Goal: Transaction & Acquisition: Book appointment/travel/reservation

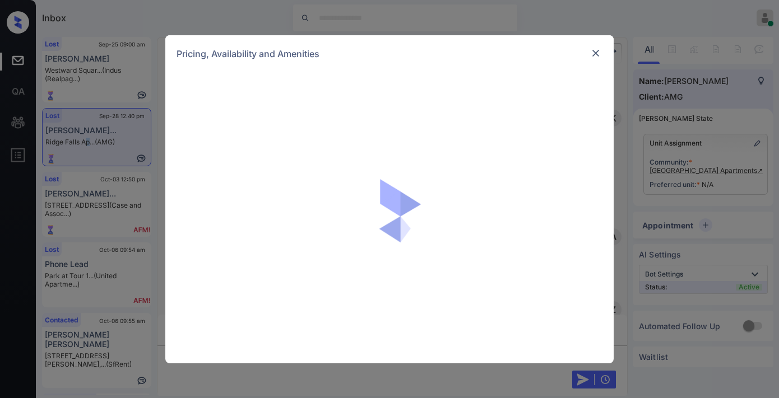
scroll to position [4174, 0]
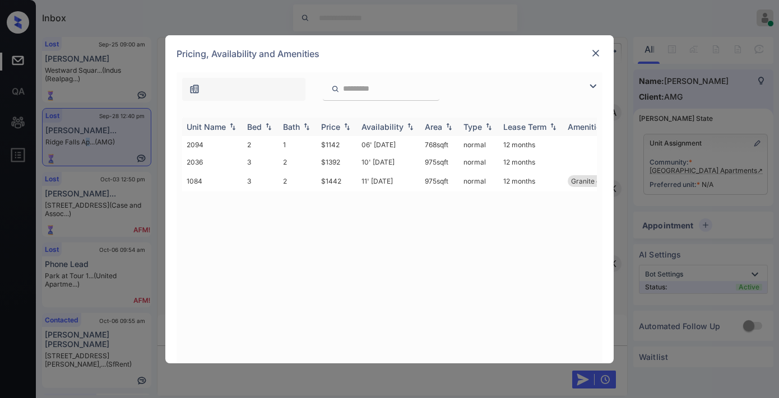
click at [343, 124] on img at bounding box center [346, 127] width 11 height 8
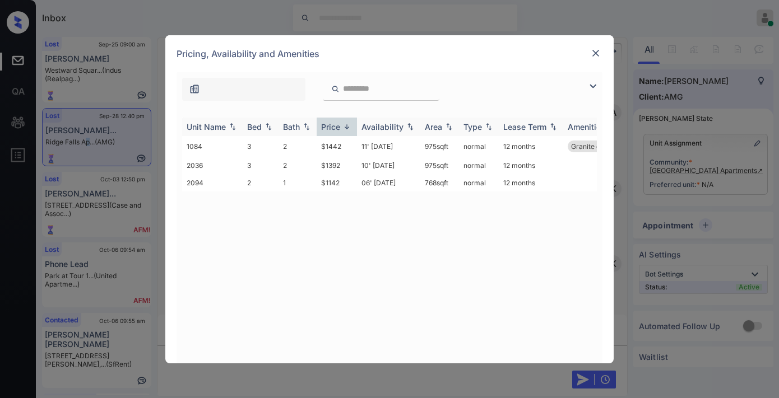
click at [343, 124] on img at bounding box center [346, 127] width 11 height 8
click at [599, 49] on img at bounding box center [595, 53] width 11 height 11
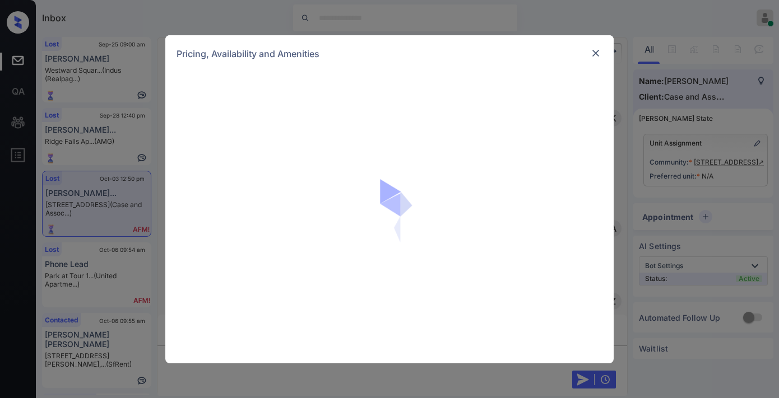
scroll to position [2731, 0]
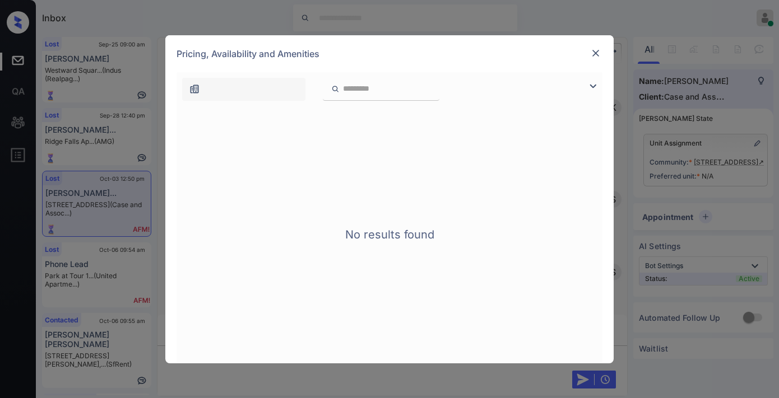
click at [592, 53] on img at bounding box center [595, 53] width 11 height 11
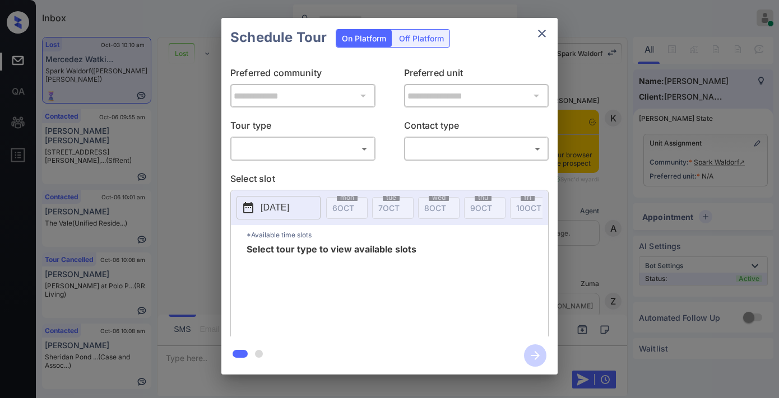
click at [345, 142] on body "Inbox Samantha Soliven Online Set yourself offline Set yourself on break Profil…" at bounding box center [389, 199] width 779 height 398
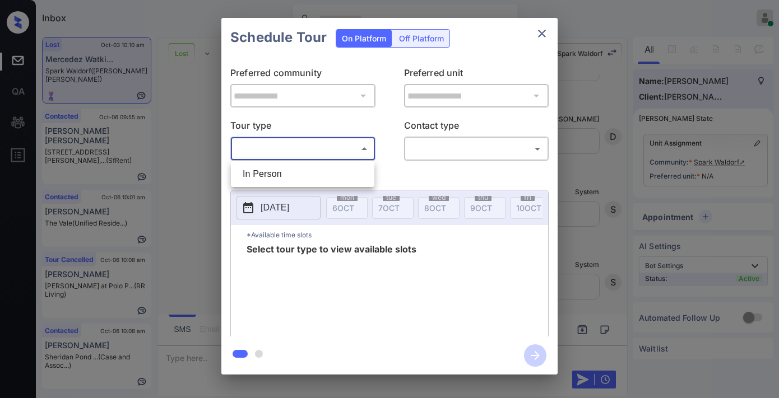
click at [304, 183] on li "In Person" at bounding box center [303, 174] width 138 height 20
type input "********"
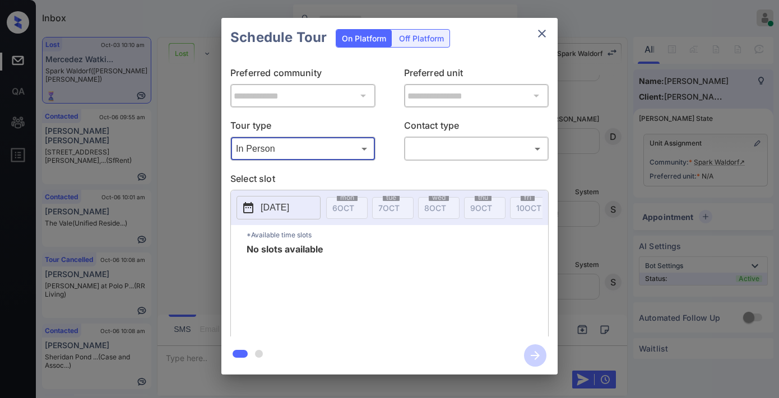
click at [538, 39] on icon "close" at bounding box center [541, 33] width 13 height 13
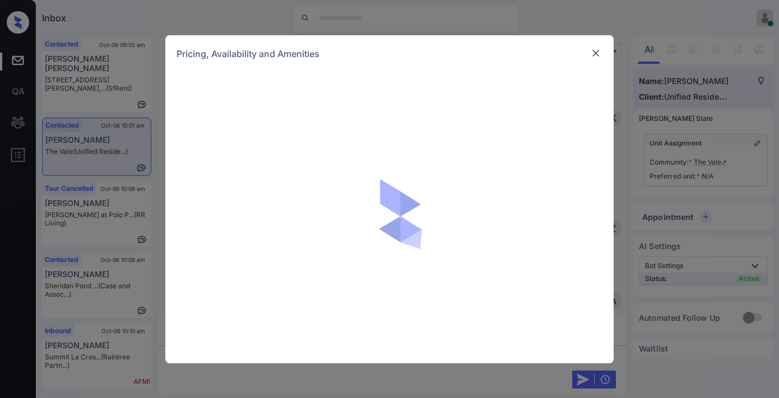
scroll to position [1096, 0]
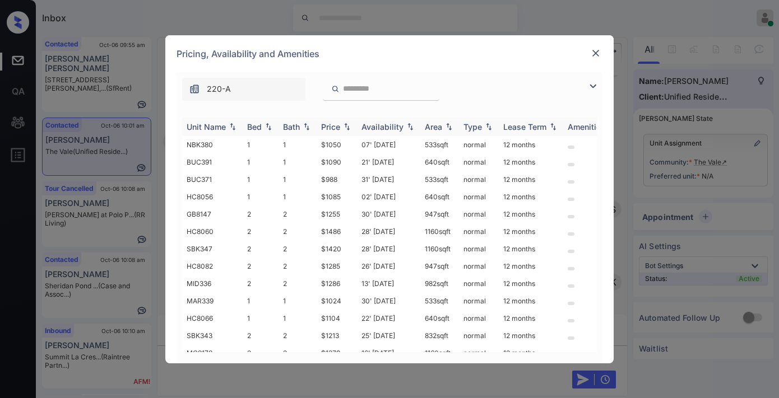
click at [341, 127] on img at bounding box center [346, 127] width 11 height 8
click at [341, 128] on img at bounding box center [346, 127] width 11 height 8
drag, startPoint x: 323, startPoint y: 146, endPoint x: 315, endPoint y: 146, distance: 7.8
click at [310, 146] on tr "BUC371 1 1 $988 31' Jul 25 533 sqft normal 12 months" at bounding box center [474, 144] width 585 height 17
copy tr "$988"
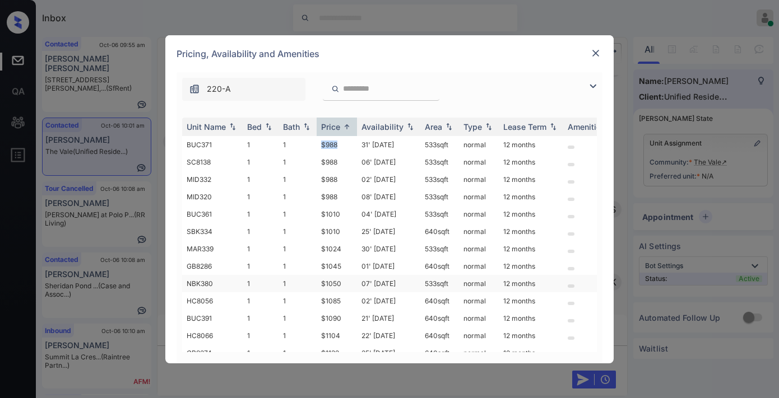
scroll to position [62, 0]
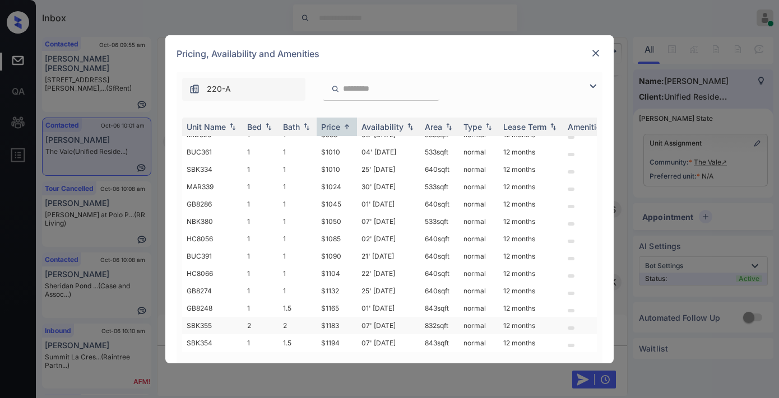
click at [331, 317] on td "$1183" at bounding box center [337, 325] width 40 height 17
click at [331, 318] on td "$1183" at bounding box center [337, 325] width 40 height 17
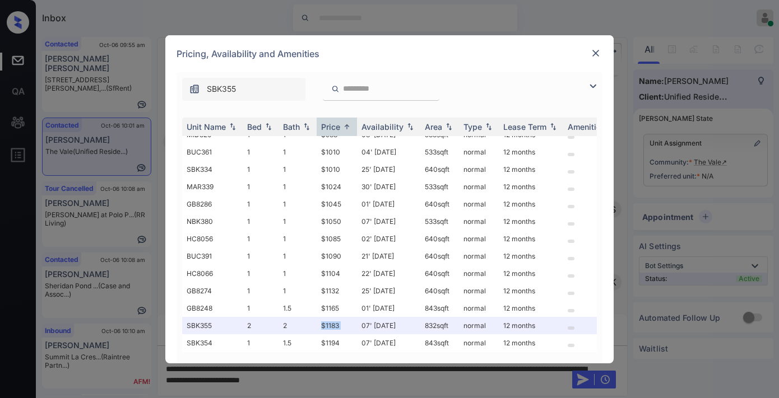
click at [589, 55] on div at bounding box center [595, 53] width 13 height 13
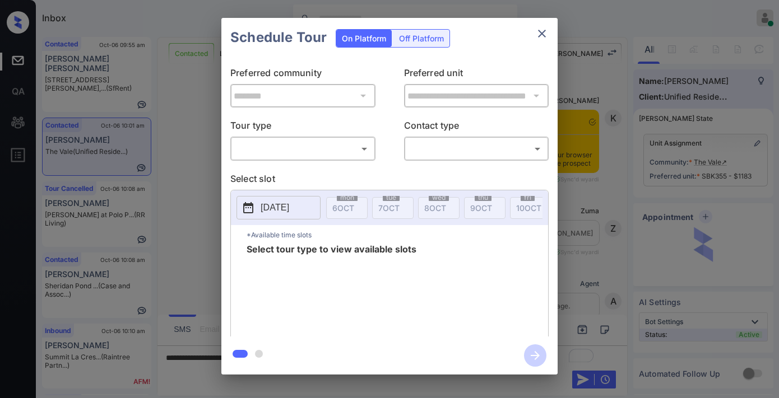
scroll to position [536, 0]
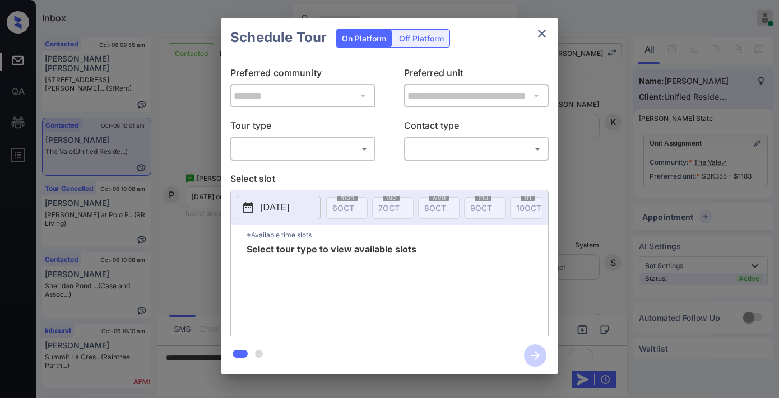
click at [344, 150] on body "Inbox Samantha Soliven Online Set yourself offline Set yourself on break Profil…" at bounding box center [389, 199] width 779 height 398
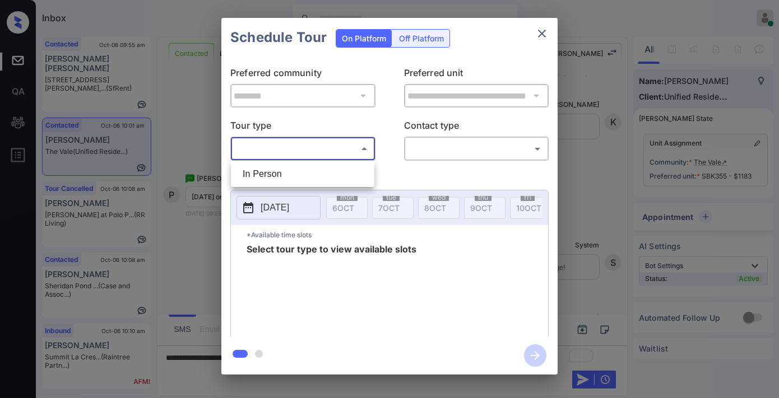
click at [324, 184] on li "In Person" at bounding box center [303, 174] width 138 height 20
type input "********"
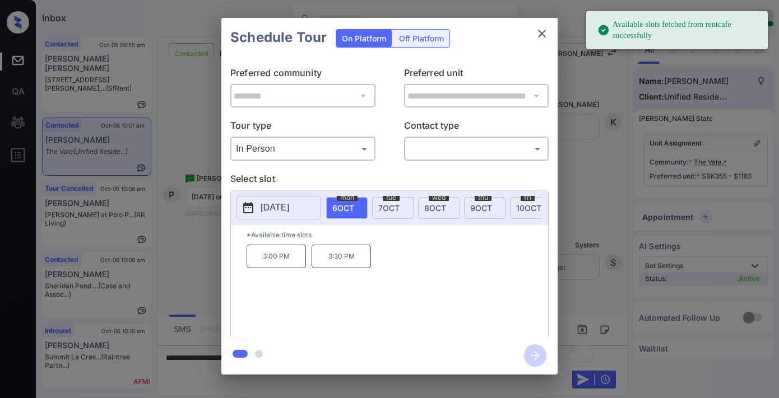
click at [399, 212] on div "tue 7 OCT" at bounding box center [392, 208] width 41 height 22
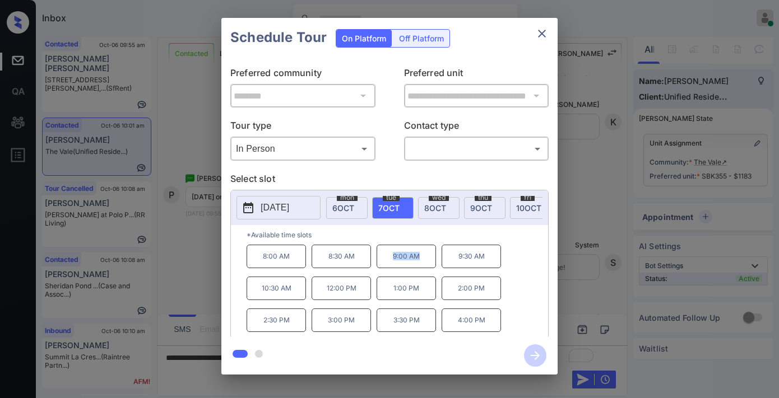
drag, startPoint x: 429, startPoint y: 263, endPoint x: 382, endPoint y: 263, distance: 47.1
click at [382, 263] on p "9:00 AM" at bounding box center [406, 257] width 59 height 24
copy p "9:00 AM"
click at [540, 32] on icon "close" at bounding box center [541, 33] width 13 height 13
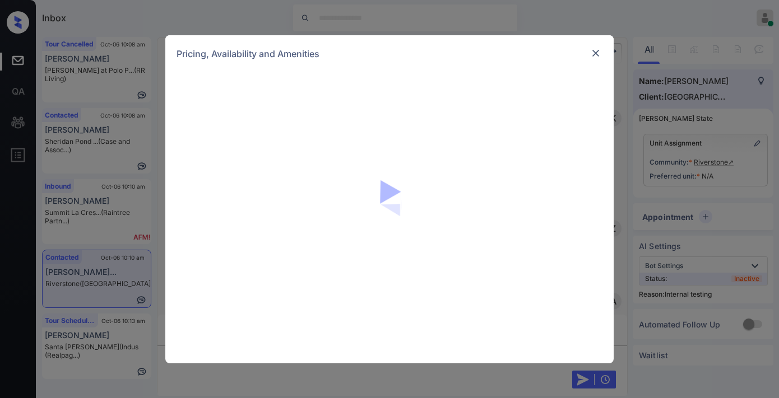
scroll to position [2054, 0]
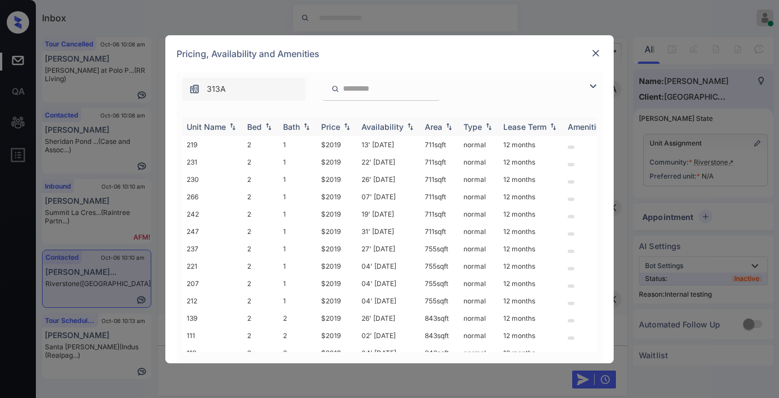
click at [338, 127] on div "Price" at bounding box center [330, 127] width 19 height 10
click at [340, 143] on td "$2019" at bounding box center [337, 144] width 40 height 17
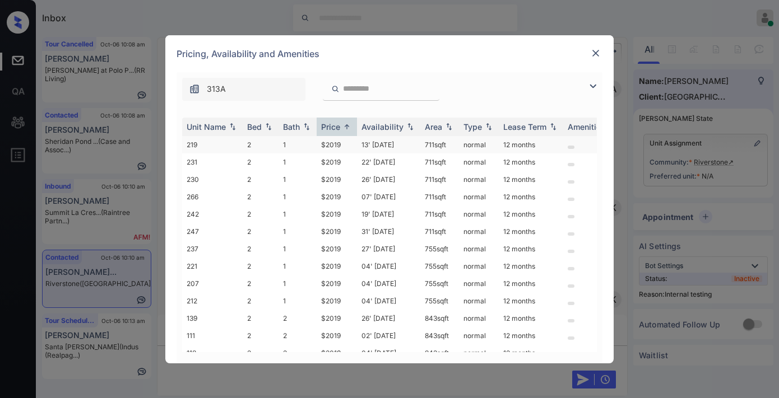
click at [340, 143] on td "$2019" at bounding box center [337, 144] width 40 height 17
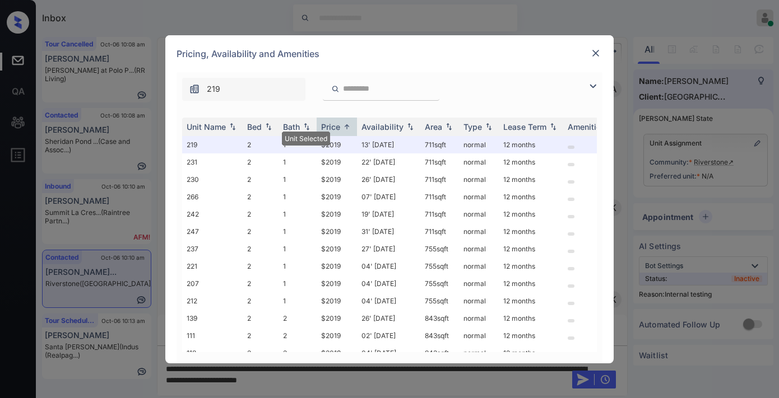
click at [548, 54] on div "Pricing, Availability and Amenities" at bounding box center [389, 53] width 448 height 37
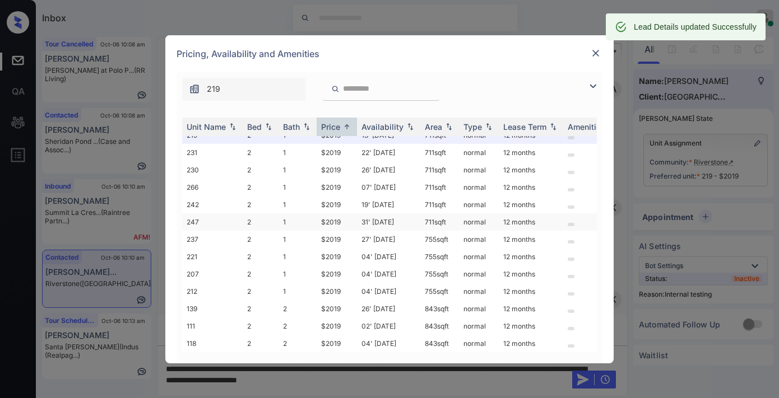
scroll to position [0, 0]
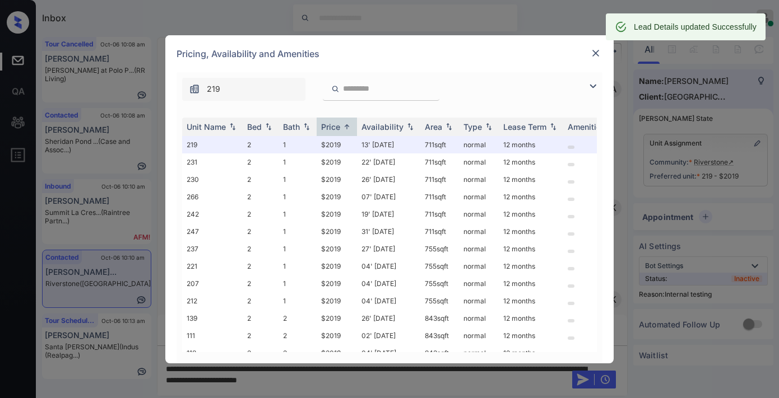
click at [595, 54] on img at bounding box center [595, 53] width 11 height 11
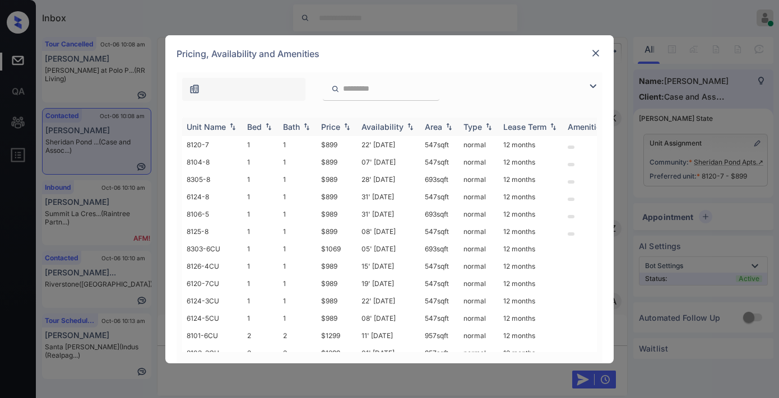
scroll to position [1058, 0]
click at [338, 122] on div "Price" at bounding box center [330, 127] width 19 height 10
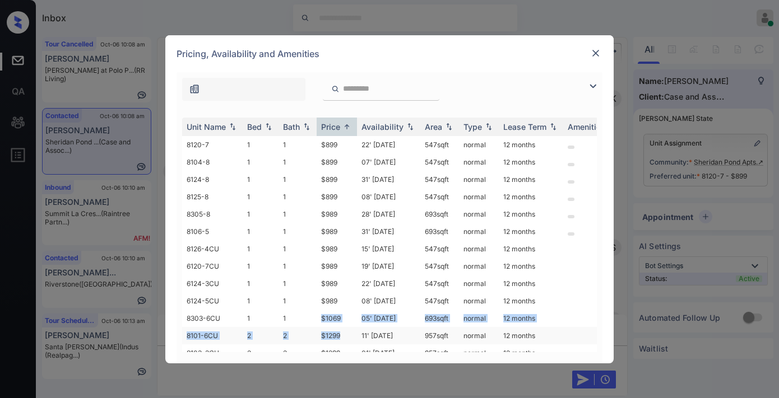
drag, startPoint x: 350, startPoint y: 331, endPoint x: 327, endPoint y: 329, distance: 23.6
click at [312, 320] on tbody "8120-7 1 1 $899 22' Sep 25 547 sqft normal 12 months 8104-8 1 1 $899 07' Oct 25…" at bounding box center [474, 257] width 585 height 243
click at [350, 331] on td "$1299" at bounding box center [337, 335] width 40 height 17
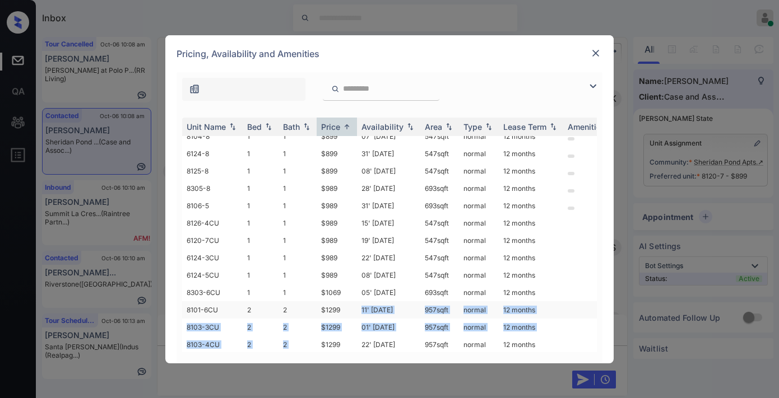
scroll to position [31, 0]
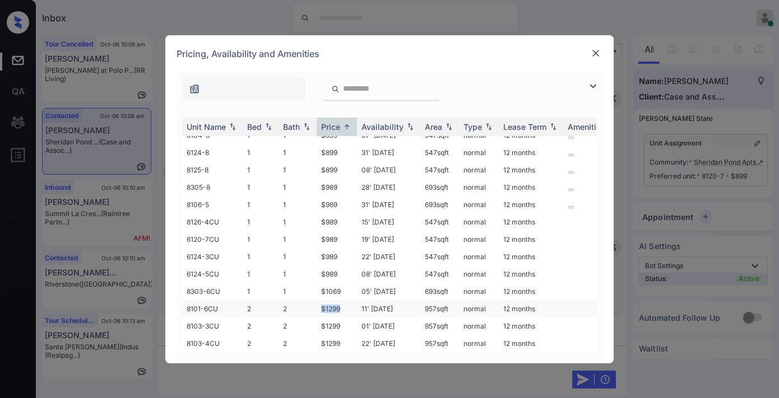
drag, startPoint x: 350, startPoint y: 331, endPoint x: 318, endPoint y: 299, distance: 45.2
click at [318, 300] on td "$1299" at bounding box center [337, 308] width 40 height 17
copy td "$1299"
click at [345, 300] on td "$1299" at bounding box center [337, 308] width 40 height 17
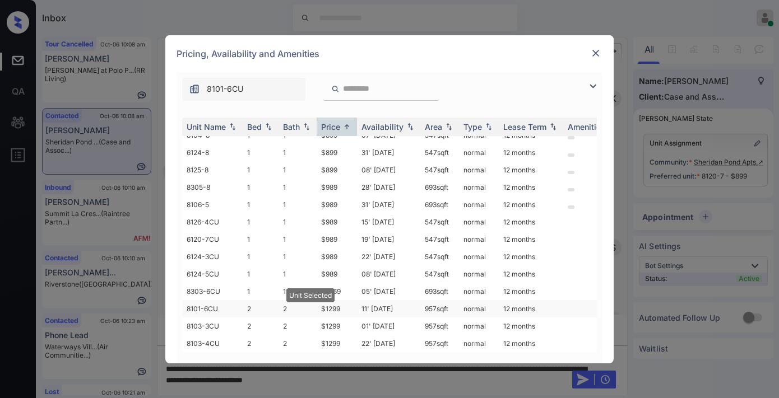
click at [345, 300] on td "$1299" at bounding box center [337, 308] width 40 height 17
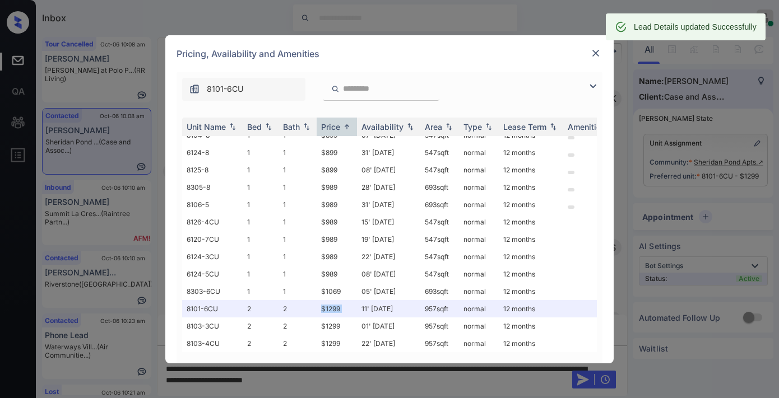
click at [606, 48] on div "Pricing, Availability and Amenities" at bounding box center [389, 53] width 448 height 37
click at [589, 52] on div at bounding box center [595, 53] width 13 height 13
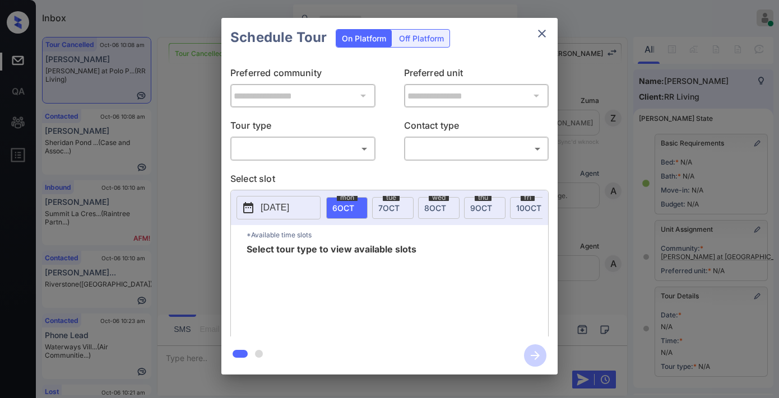
scroll to position [62, 0]
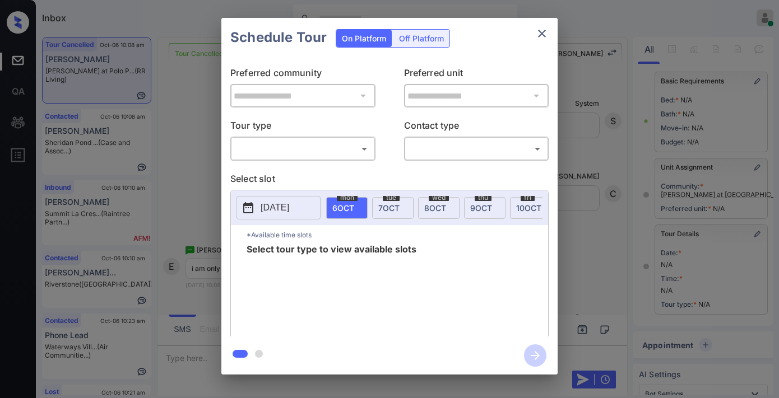
click at [304, 139] on body "Inbox Samantha Soliven Online Set yourself offline Set yourself on break Profil…" at bounding box center [389, 199] width 779 height 398
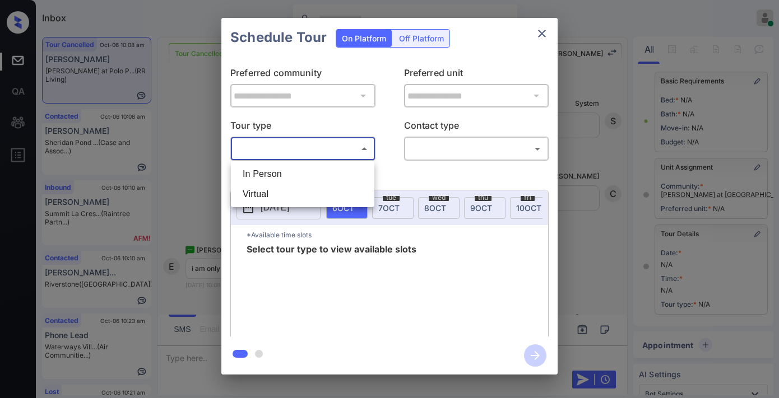
click at [304, 169] on li "In Person" at bounding box center [303, 174] width 138 height 20
type input "********"
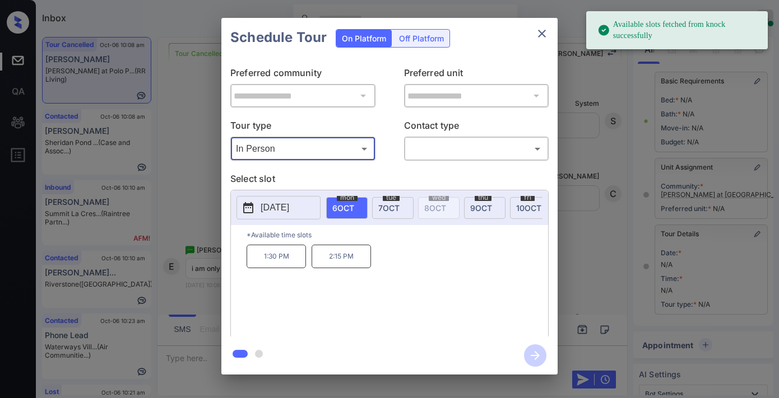
click at [278, 206] on p "2025-10-06" at bounding box center [275, 207] width 29 height 13
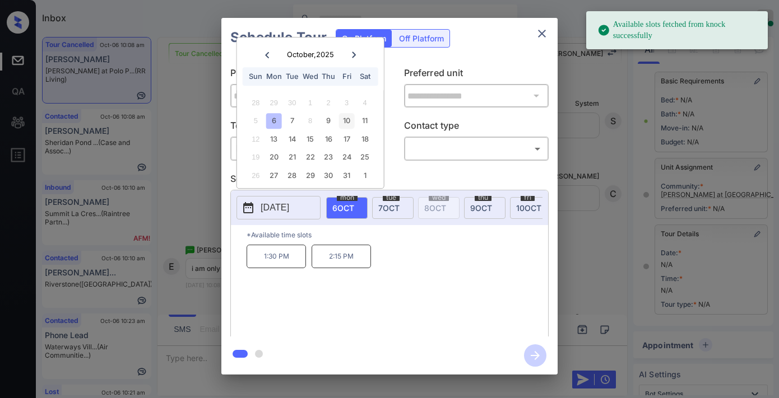
click at [349, 119] on div "10" at bounding box center [346, 121] width 15 height 15
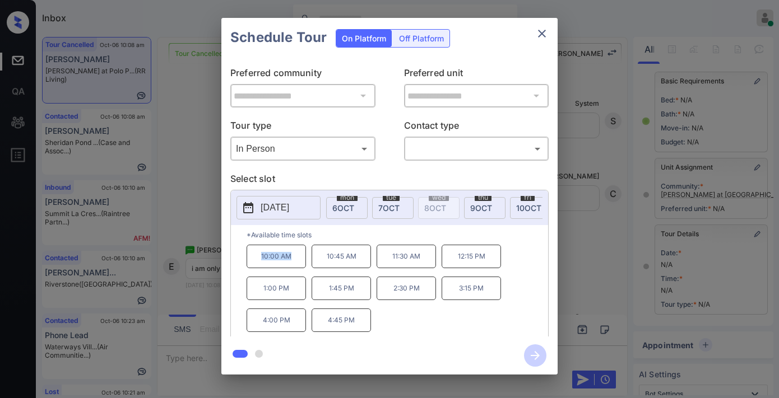
drag, startPoint x: 295, startPoint y: 266, endPoint x: 243, endPoint y: 266, distance: 52.1
click at [243, 266] on div "*Available time slots 10:00 AM 10:45 AM 11:30 AM 12:15 PM 1:00 PM 1:45 PM 2:30 …" at bounding box center [389, 282] width 317 height 115
copy p "10:00 AM"
click at [545, 34] on icon "close" at bounding box center [541, 33] width 13 height 13
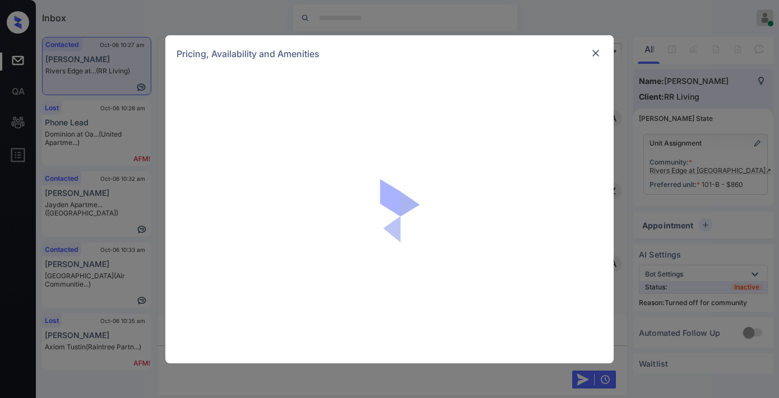
scroll to position [1421, 0]
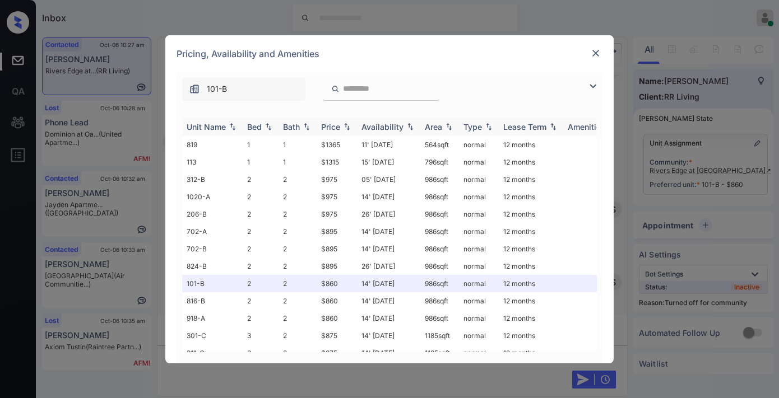
click at [343, 126] on img at bounding box center [346, 127] width 11 height 8
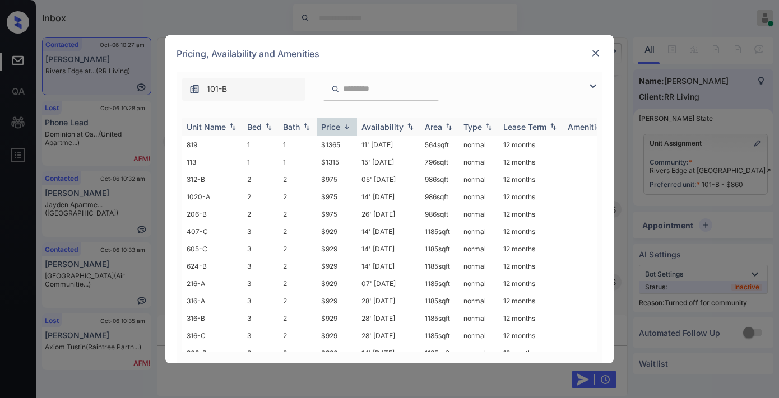
click at [343, 126] on img at bounding box center [346, 127] width 11 height 8
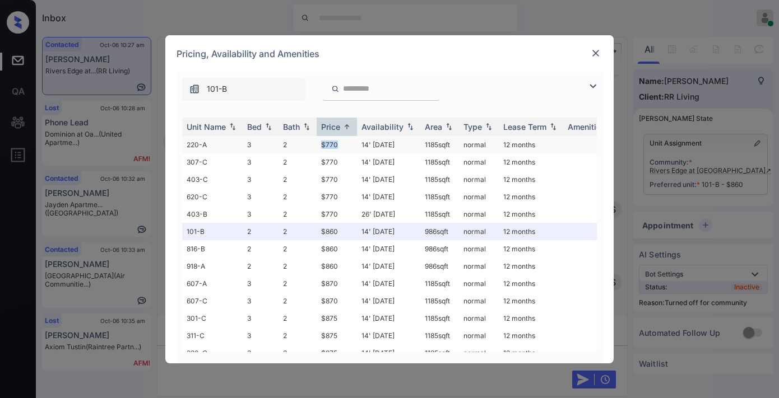
drag, startPoint x: 318, startPoint y: 140, endPoint x: 311, endPoint y: 140, distance: 6.7
click at [311, 140] on tr "220-A 3 2 $770 14' Aug 25 1185 sqft normal 12 months" at bounding box center [474, 144] width 585 height 17
copy tr "$770"
click at [592, 50] on img at bounding box center [595, 53] width 11 height 11
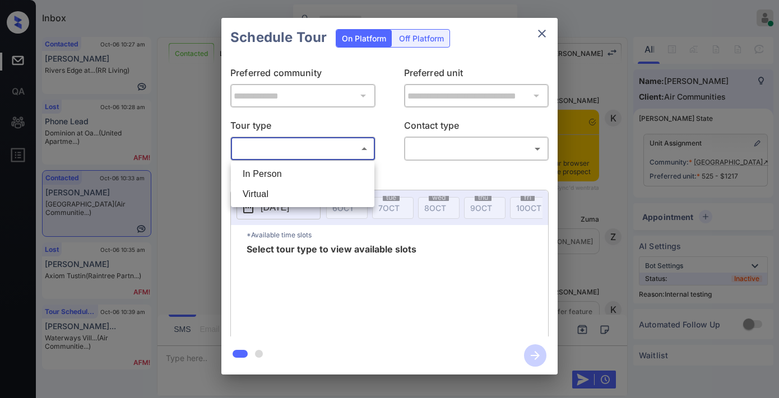
click at [318, 171] on li "In Person" at bounding box center [303, 174] width 138 height 20
type input "********"
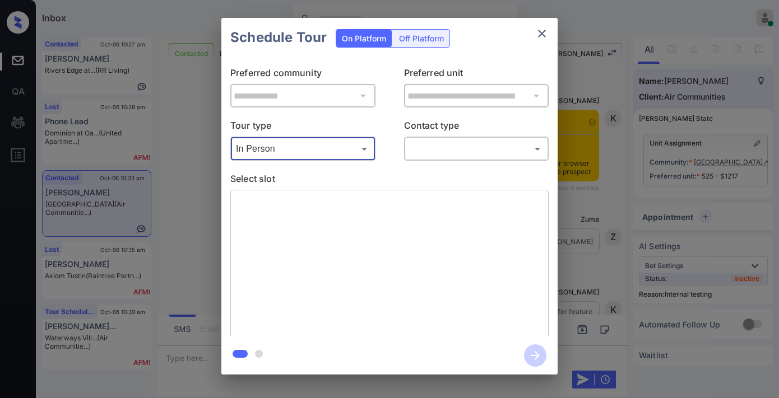
scroll to position [2155, 0]
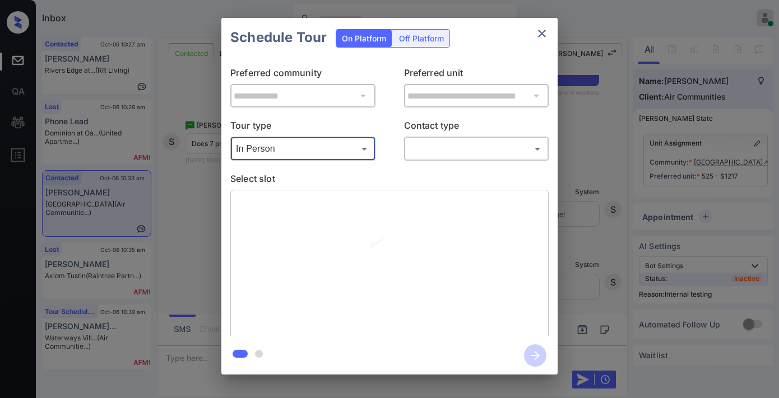
click at [437, 158] on body "Inbox [PERSON_NAME] Online Set yourself offline Set yourself on break Profile S…" at bounding box center [389, 199] width 779 height 398
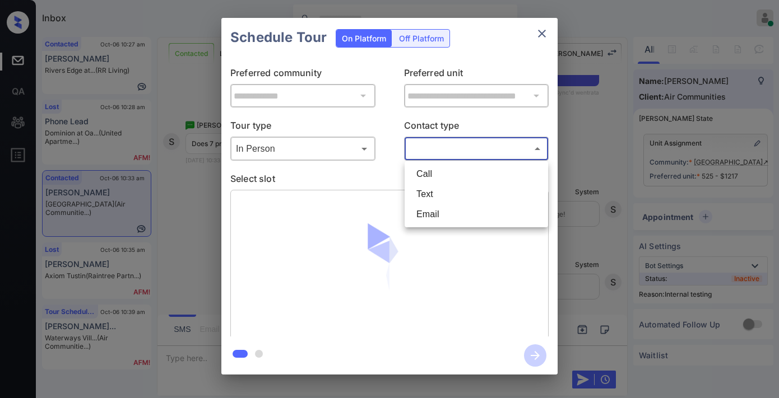
click at [438, 195] on li "Text" at bounding box center [476, 194] width 138 height 20
type input "****"
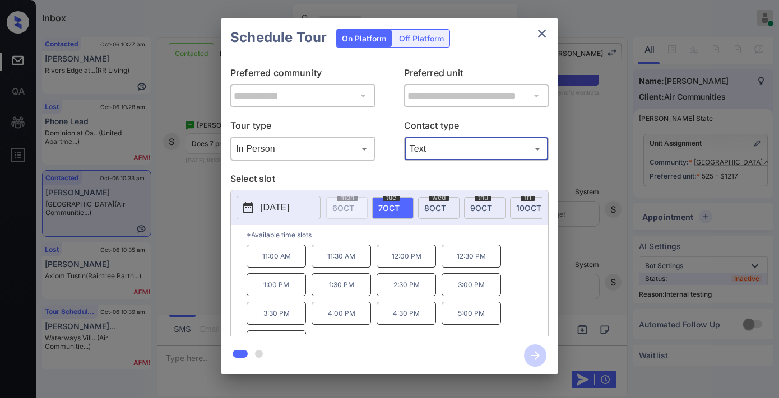
click at [289, 205] on p "[DATE]" at bounding box center [275, 207] width 29 height 13
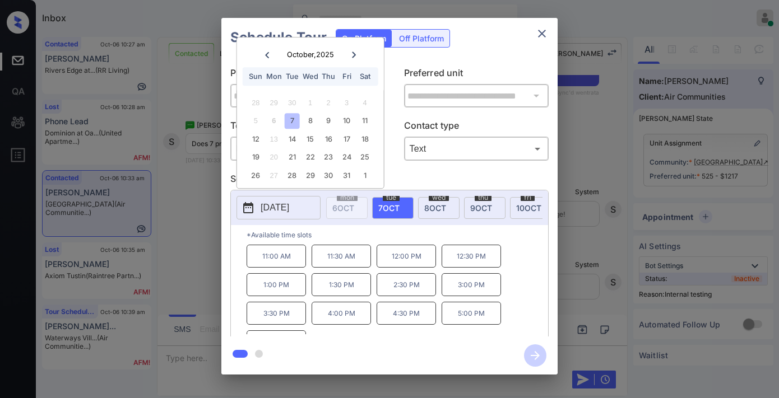
scroll to position [19, 0]
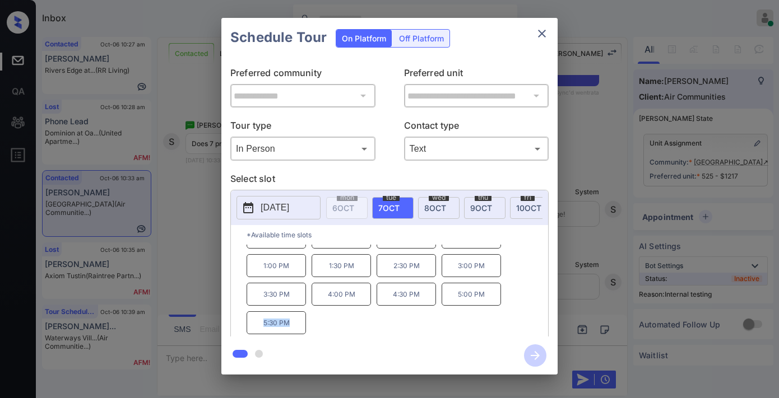
drag, startPoint x: 286, startPoint y: 333, endPoint x: 251, endPoint y: 334, distance: 34.8
click at [251, 334] on p "5:30 PM" at bounding box center [276, 323] width 59 height 23
copy p "5:30 PM"
click at [547, 37] on icon "close" at bounding box center [541, 33] width 13 height 13
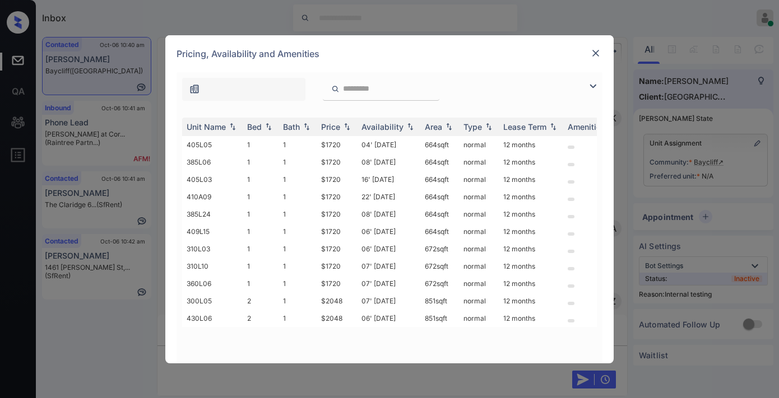
scroll to position [2268, 0]
click at [338, 129] on div "Price" at bounding box center [330, 127] width 19 height 10
drag, startPoint x: 345, startPoint y: 143, endPoint x: 303, endPoint y: 143, distance: 42.6
click at [303, 143] on tr "405L05 1 1 $1720 04' Sep 25 664 sqft normal 12 months" at bounding box center [474, 144] width 585 height 17
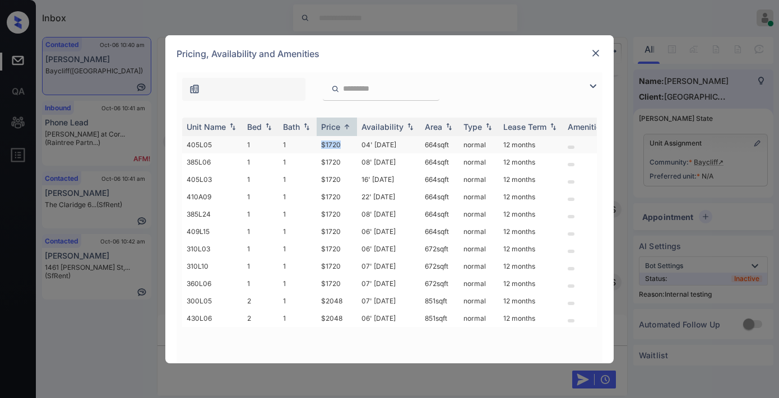
copy tr "$1720"
click at [346, 143] on td "$1720" at bounding box center [337, 144] width 40 height 17
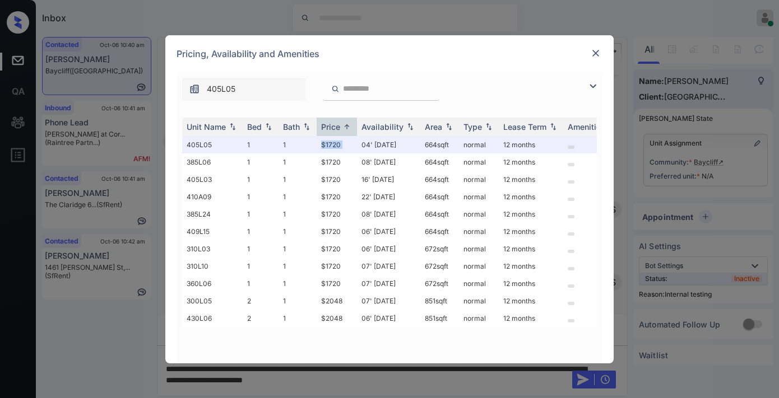
click at [591, 52] on img at bounding box center [595, 53] width 11 height 11
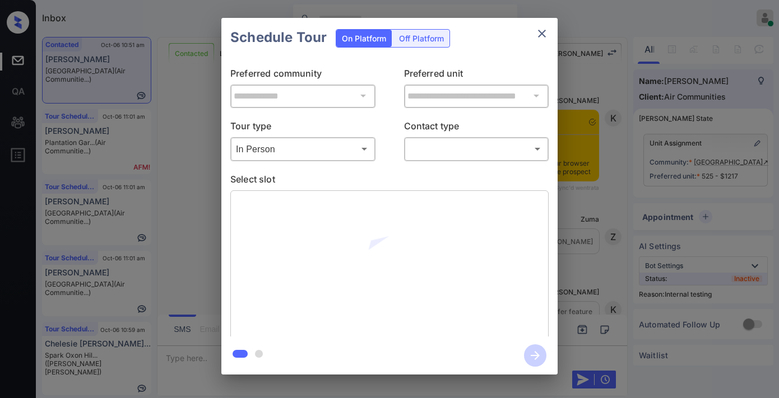
scroll to position [2598, 0]
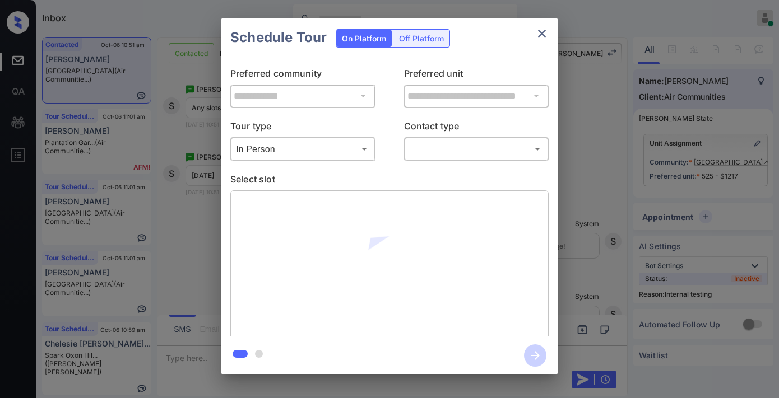
click at [458, 143] on body "Inbox [PERSON_NAME] Online Set yourself offline Set yourself on break Profile S…" at bounding box center [389, 199] width 779 height 398
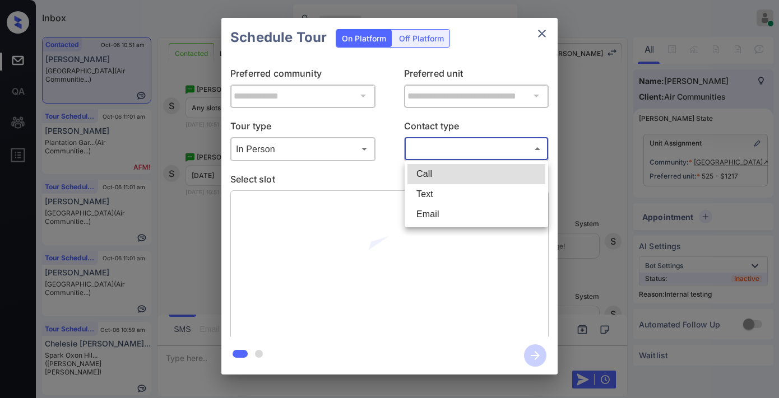
click at [451, 193] on li "Text" at bounding box center [476, 194] width 138 height 20
type input "****"
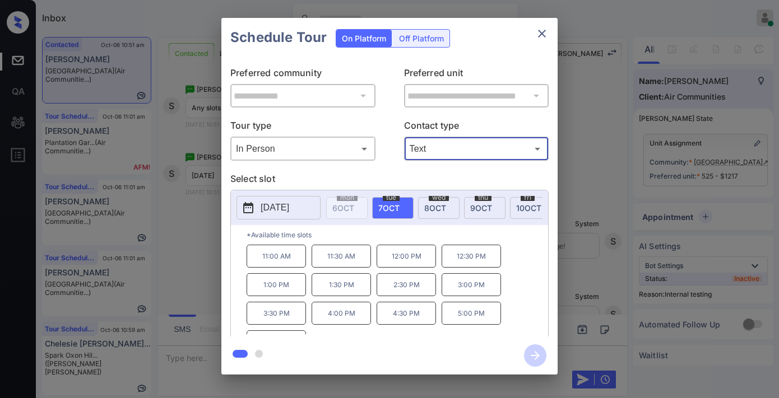
scroll to position [19, 0]
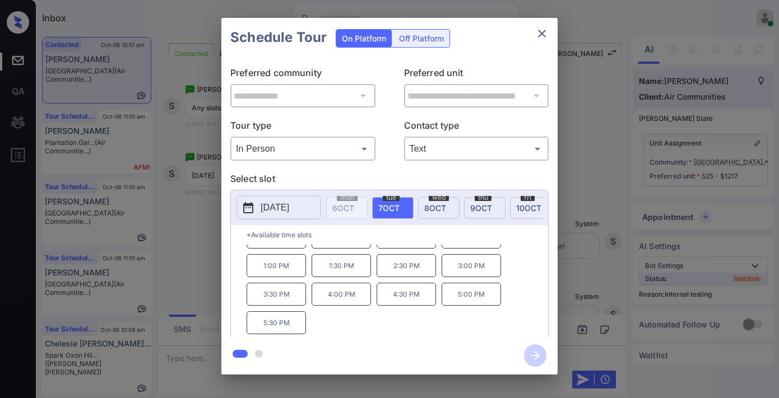
click at [281, 300] on p "3:30 PM" at bounding box center [276, 294] width 59 height 23
click at [463, 276] on p "3:00 PM" at bounding box center [470, 265] width 59 height 23
click at [356, 306] on p "4:00 PM" at bounding box center [341, 294] width 59 height 23
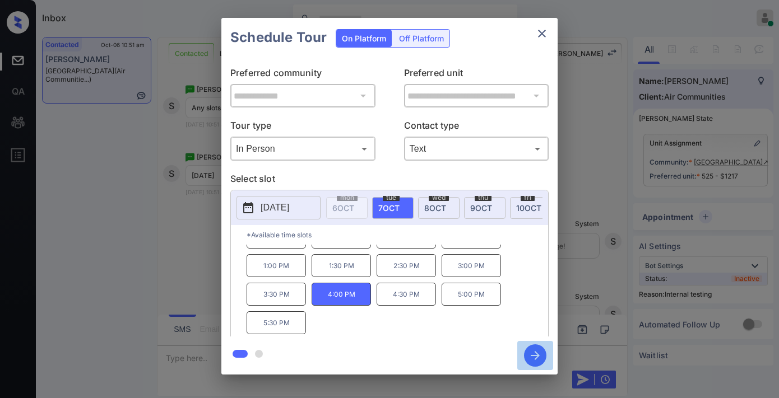
click at [533, 351] on icon "button" at bounding box center [535, 356] width 22 height 22
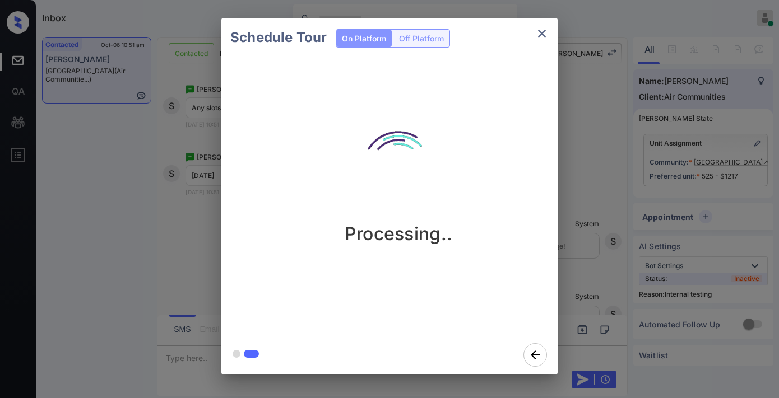
click at [415, 168] on img at bounding box center [398, 167] width 112 height 112
click at [180, 175] on div "Schedule Tour On Platform Off Platform Processing.." at bounding box center [389, 196] width 779 height 393
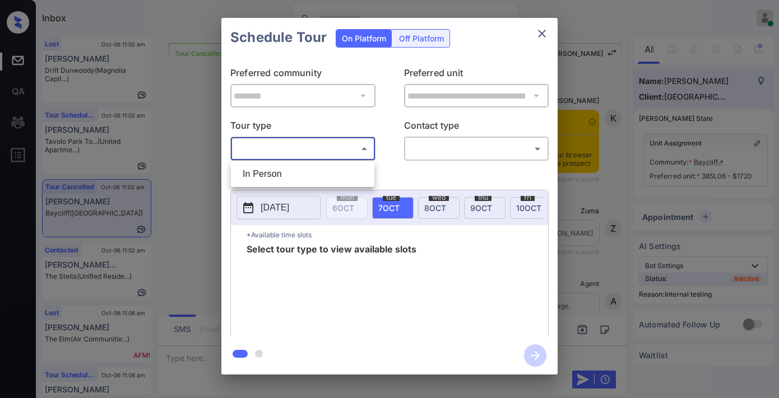
scroll to position [8550, 0]
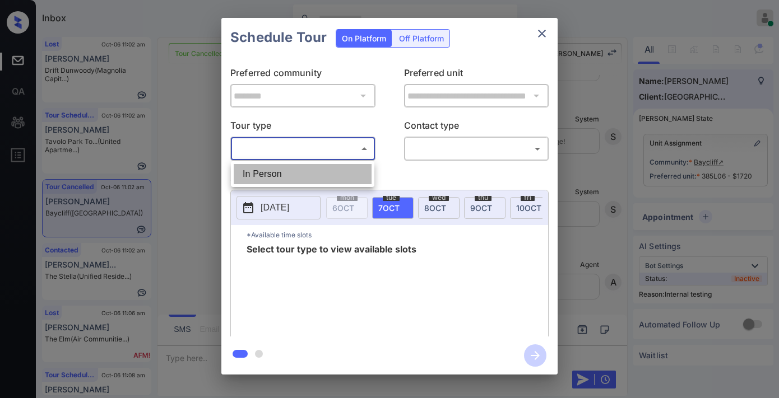
click at [317, 173] on li "In Person" at bounding box center [303, 174] width 138 height 20
type input "********"
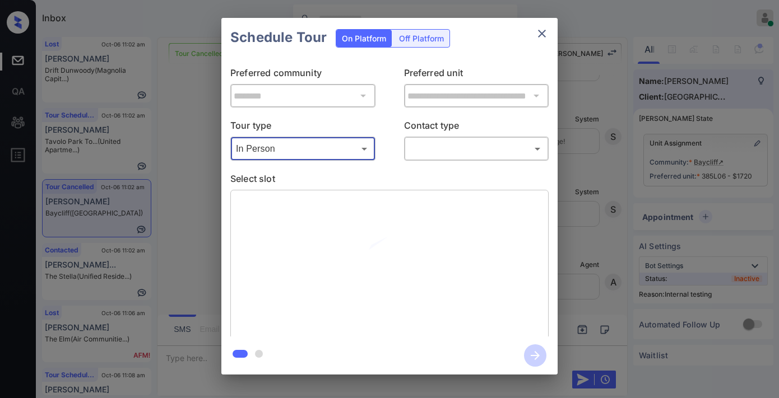
click at [449, 147] on body "Inbox Samantha Soliven Online Set yourself offline Set yourself on break Profil…" at bounding box center [389, 199] width 779 height 398
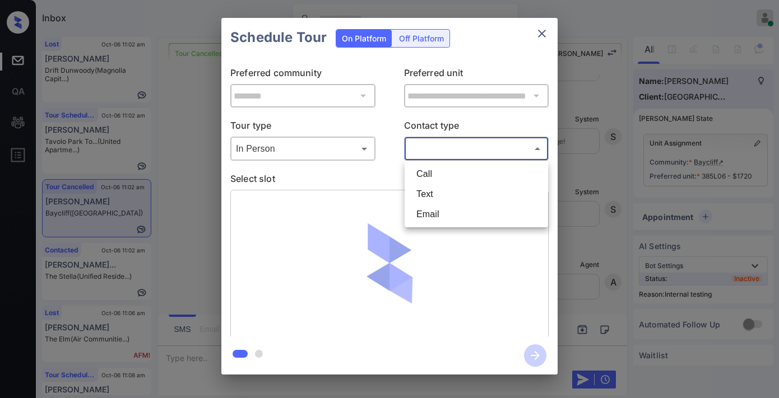
click at [448, 198] on li "Text" at bounding box center [476, 194] width 138 height 20
type input "****"
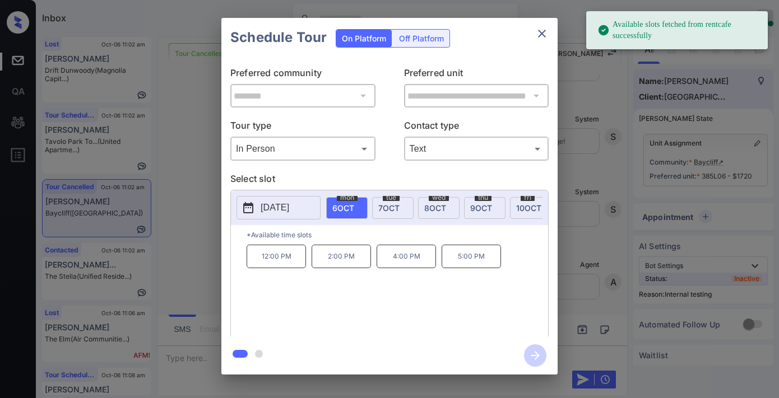
click at [388, 207] on span "7 OCT" at bounding box center [388, 208] width 21 height 10
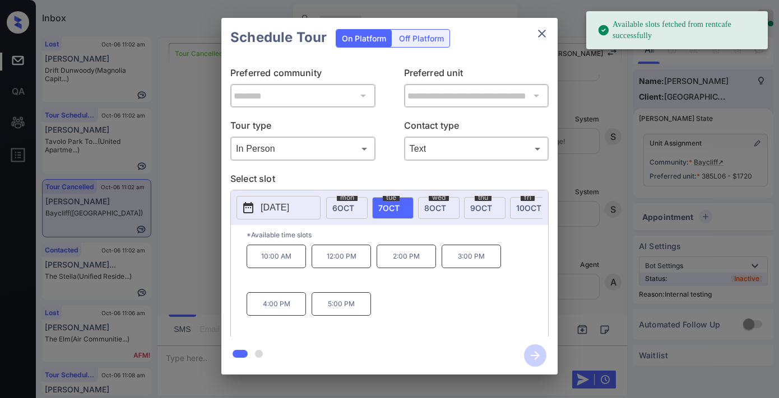
click at [270, 309] on p "4:00 PM" at bounding box center [276, 304] width 59 height 24
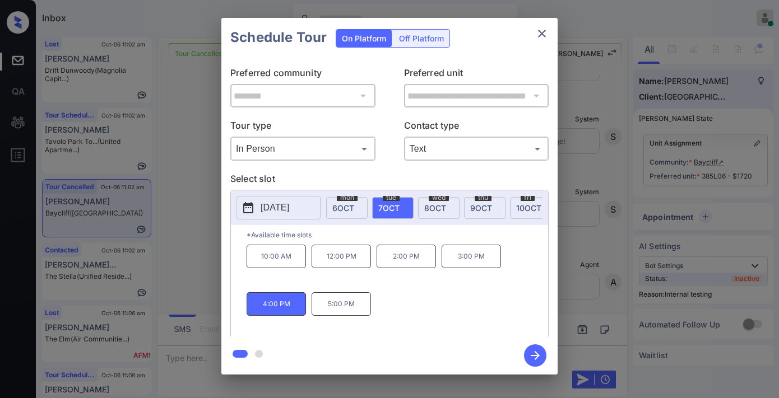
click at [530, 356] on icon "button" at bounding box center [535, 356] width 22 height 22
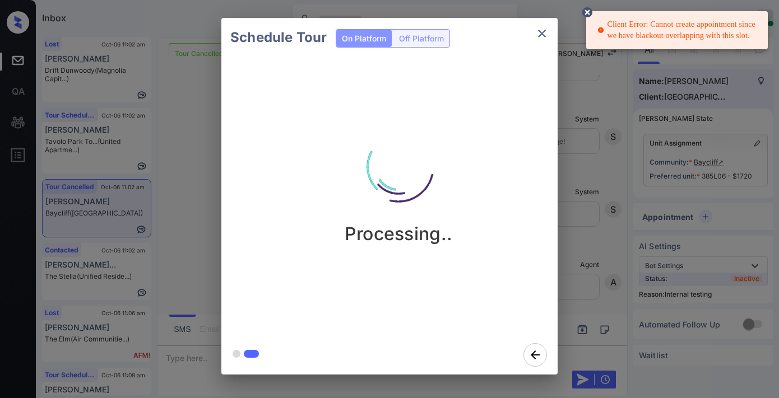
click at [541, 30] on icon "close" at bounding box center [541, 33] width 13 height 13
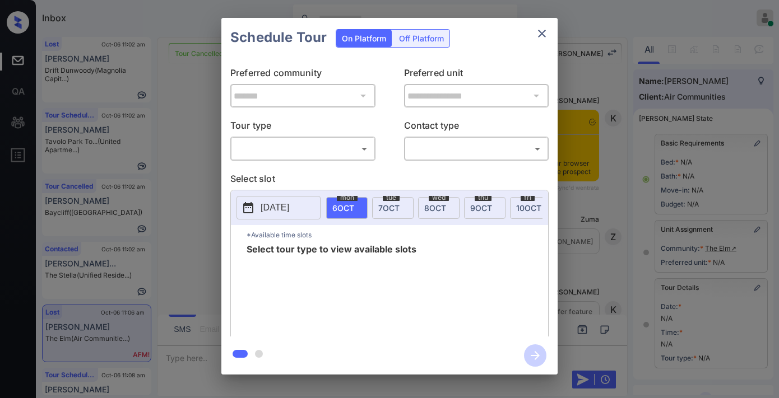
click at [353, 159] on body "Inbox Samantha Soliven Online Set yourself offline Set yourself on break Profil…" at bounding box center [389, 199] width 779 height 398
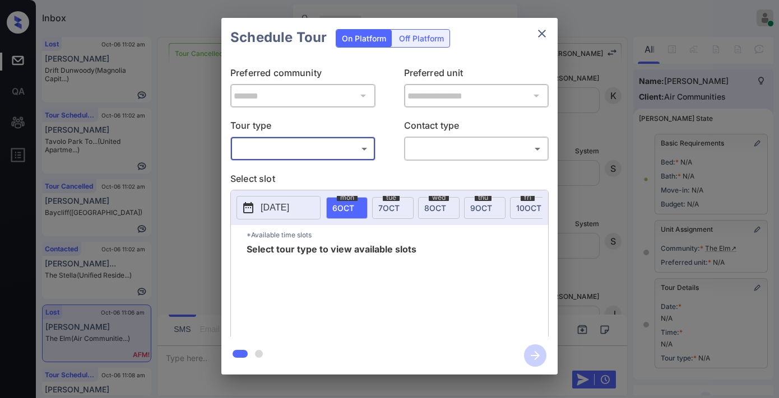
scroll to position [155, 0]
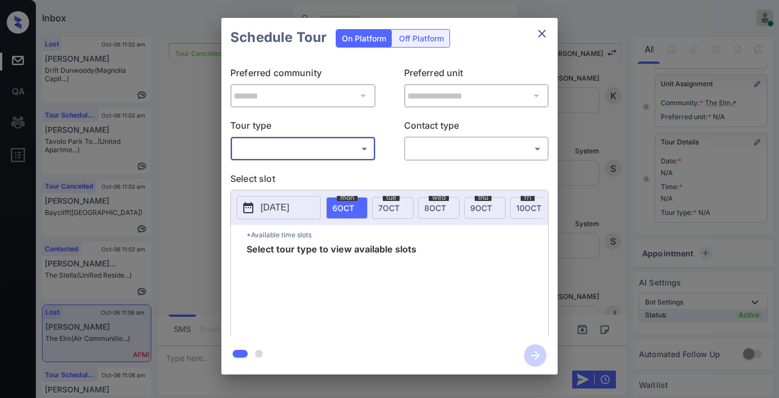
click at [332, 150] on body "Inbox Samantha Soliven Online Set yourself offline Set yourself on break Profil…" at bounding box center [389, 199] width 779 height 398
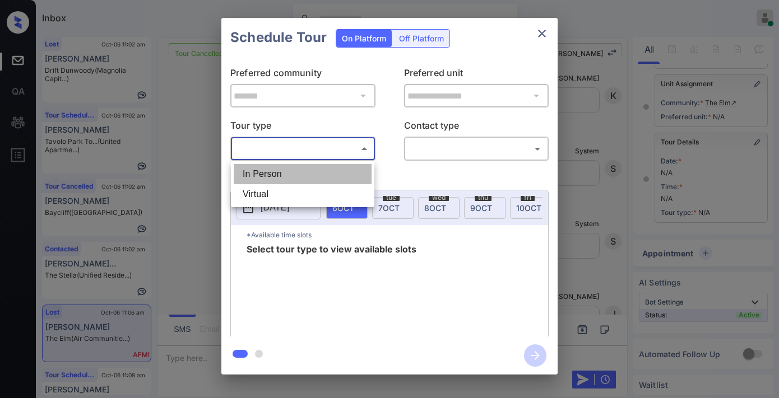
click at [332, 171] on li "In Person" at bounding box center [303, 174] width 138 height 20
type input "********"
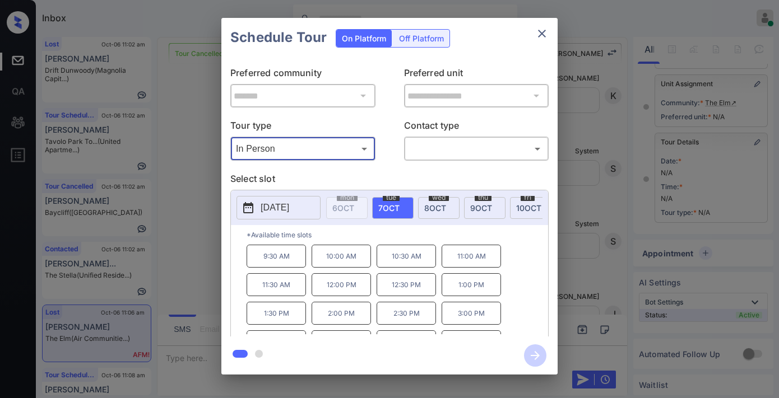
click at [280, 206] on p "2025-10-07" at bounding box center [275, 207] width 29 height 13
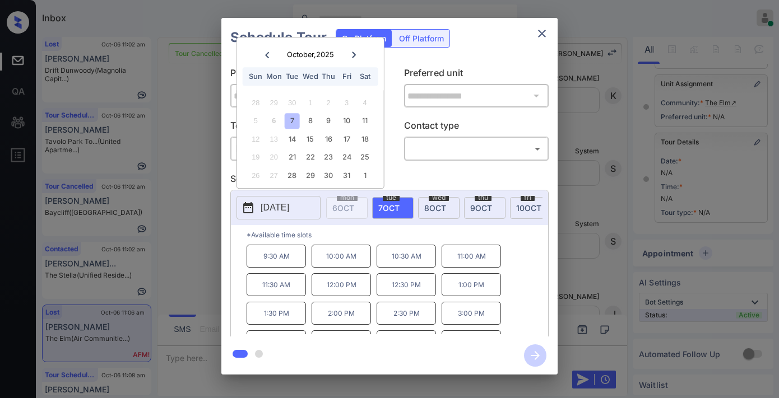
click at [539, 38] on icon "close" at bounding box center [541, 33] width 13 height 13
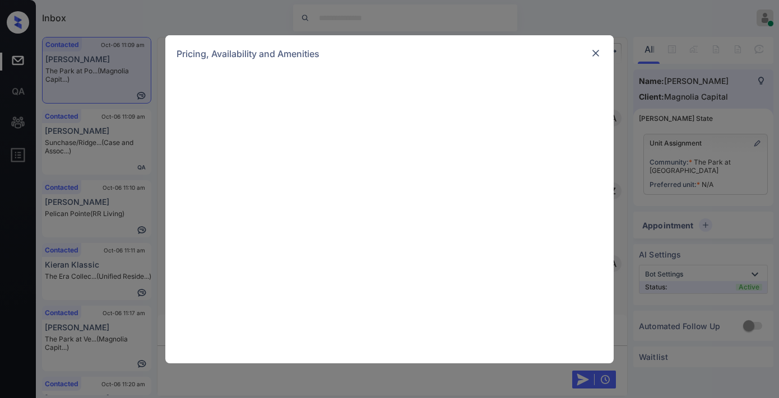
scroll to position [510, 0]
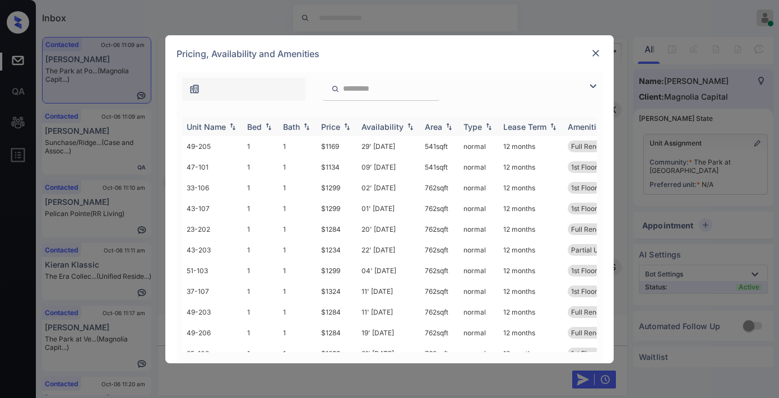
click at [342, 127] on img at bounding box center [346, 127] width 11 height 8
drag, startPoint x: 342, startPoint y: 143, endPoint x: 313, endPoint y: 139, distance: 29.4
click at [313, 139] on tr "47-101 1 1 $1134 09' Nov 25 541 sqft normal 12 months 1st Floor Partial Upgrade…" at bounding box center [474, 146] width 585 height 21
copy tr "$1134"
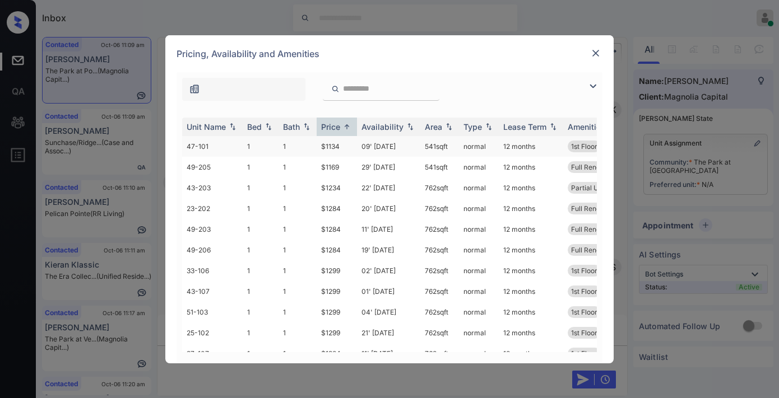
click at [374, 146] on td "09' Nov 25" at bounding box center [388, 146] width 63 height 21
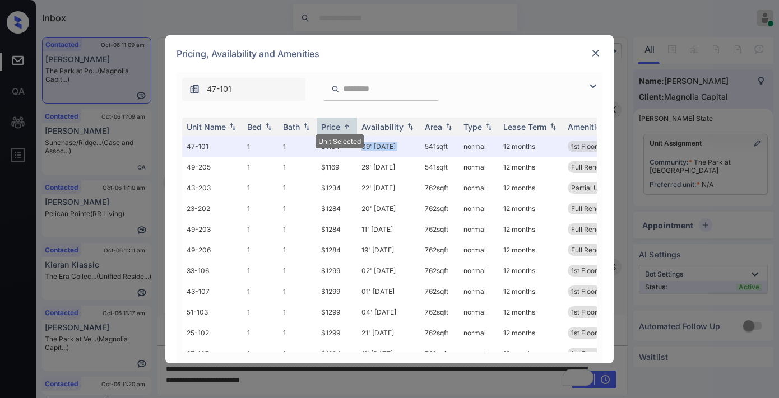
click at [594, 50] on img at bounding box center [595, 53] width 11 height 11
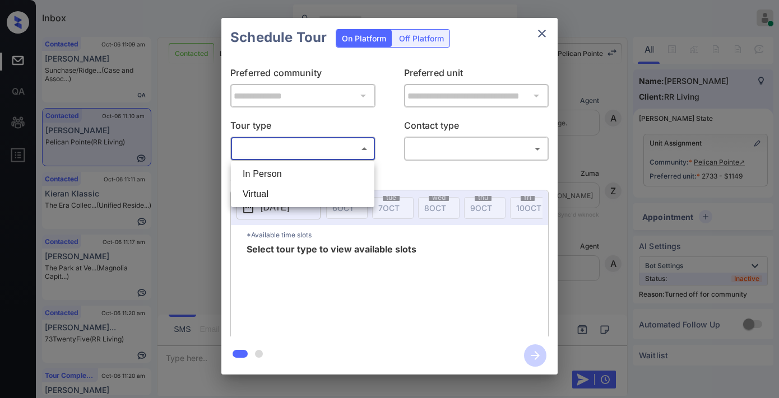
click at [327, 174] on li "In Person" at bounding box center [303, 174] width 138 height 20
type input "********"
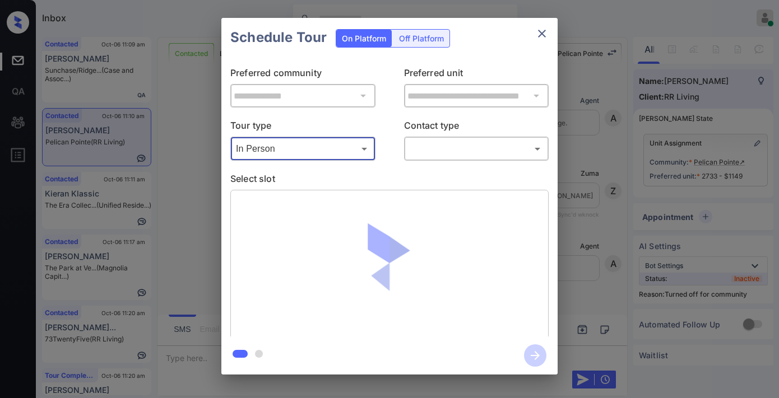
scroll to position [1729, 0]
click at [439, 148] on body "Inbox [PERSON_NAME] Online Set yourself offline Set yourself on break Profile S…" at bounding box center [389, 199] width 779 height 398
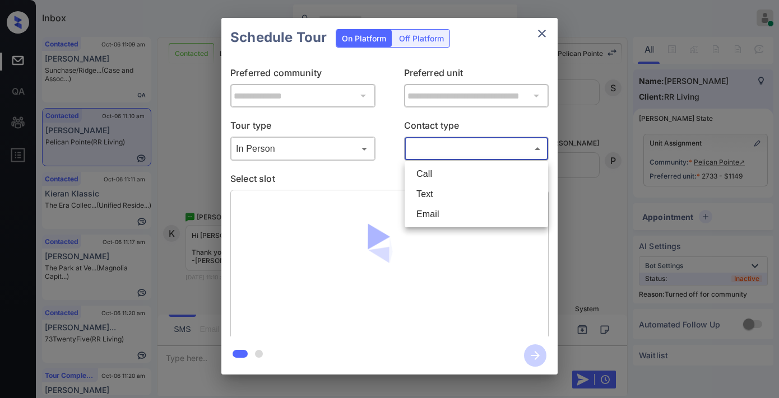
click at [437, 189] on li "Text" at bounding box center [476, 194] width 138 height 20
type input "****"
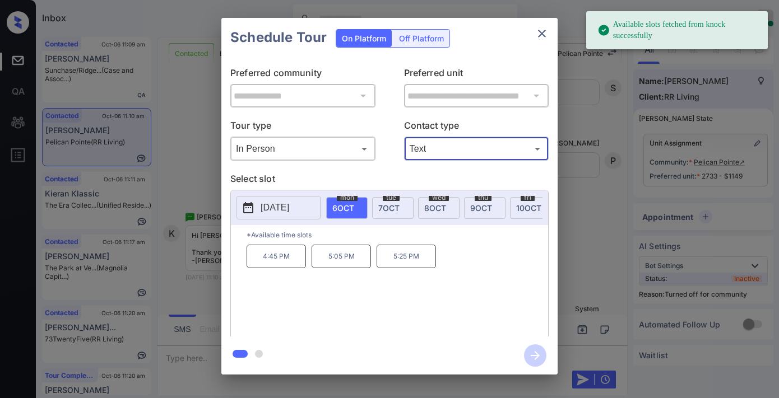
click at [258, 210] on button "[DATE]" at bounding box center [278, 208] width 84 height 24
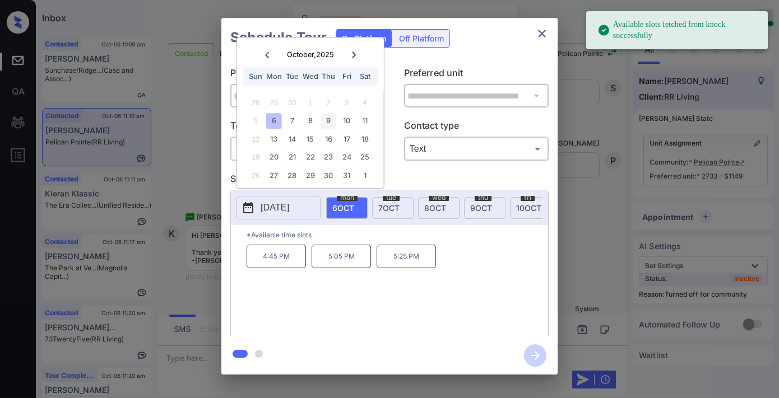
click at [329, 119] on div "9" at bounding box center [328, 121] width 15 height 15
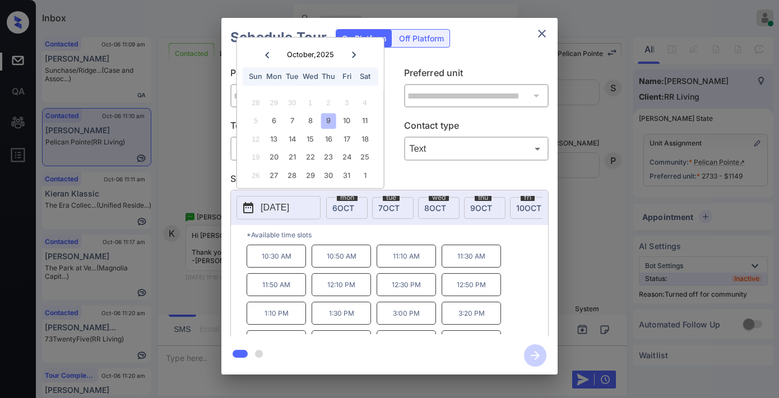
scroll to position [48, 0]
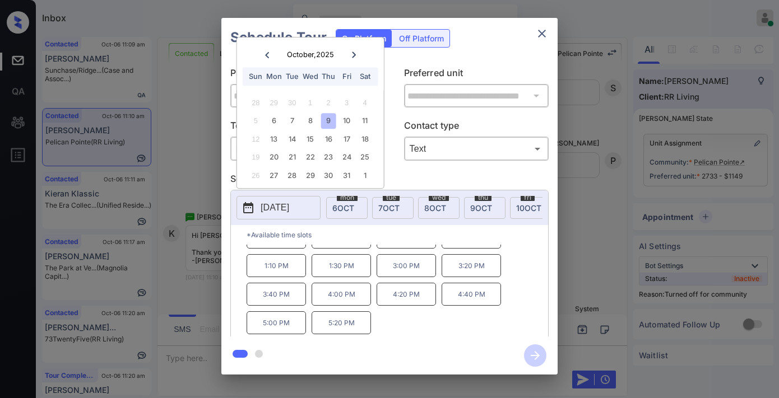
click at [598, 230] on div "**********" at bounding box center [389, 196] width 779 height 393
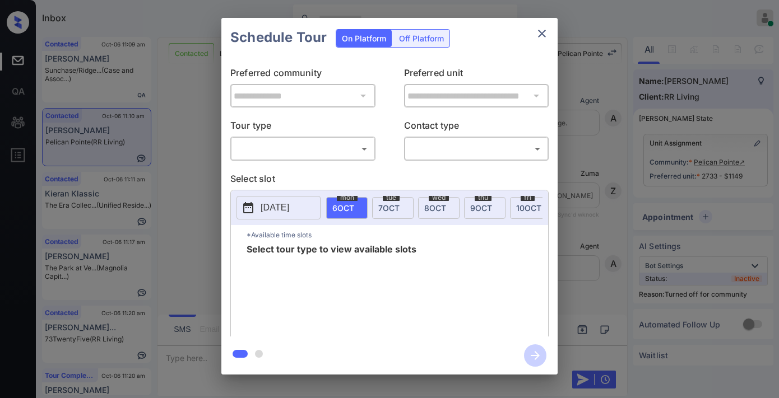
click at [328, 146] on body "Inbox [PERSON_NAME] Online Set yourself offline Set yourself on break Profile S…" at bounding box center [389, 199] width 779 height 398
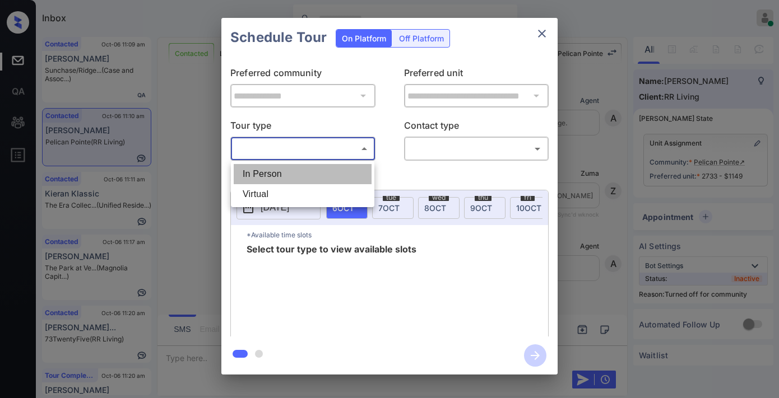
scroll to position [1729, 0]
click at [322, 169] on li "In Person" at bounding box center [303, 174] width 138 height 20
type input "********"
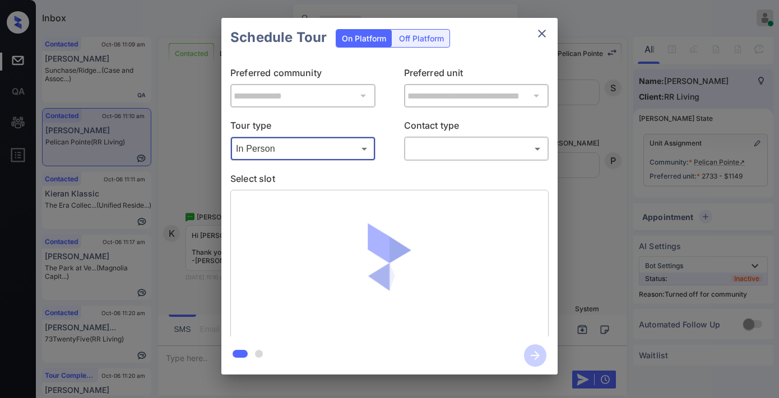
click at [415, 152] on body "Inbox [PERSON_NAME] Online Set yourself offline Set yourself on break Profile S…" at bounding box center [389, 199] width 779 height 398
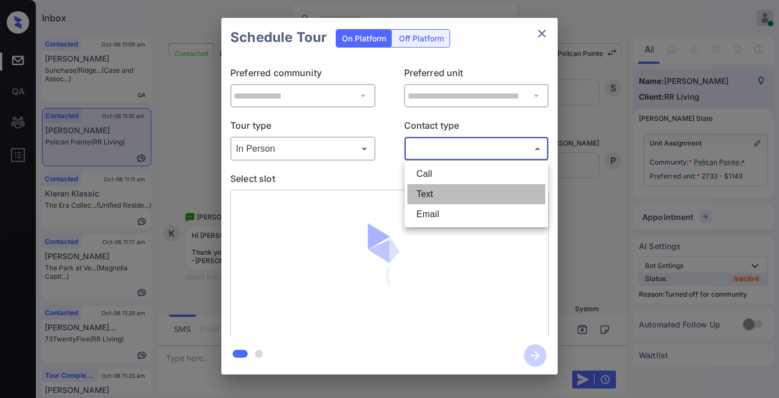
click at [427, 203] on li "Text" at bounding box center [476, 194] width 138 height 20
type input "****"
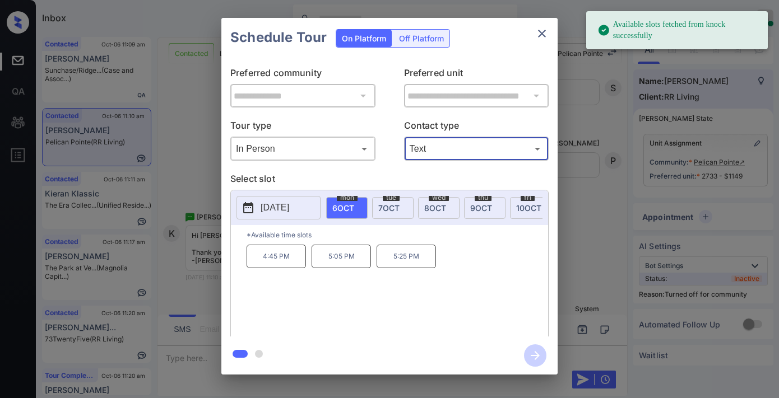
click at [264, 212] on p "[DATE]" at bounding box center [275, 207] width 29 height 13
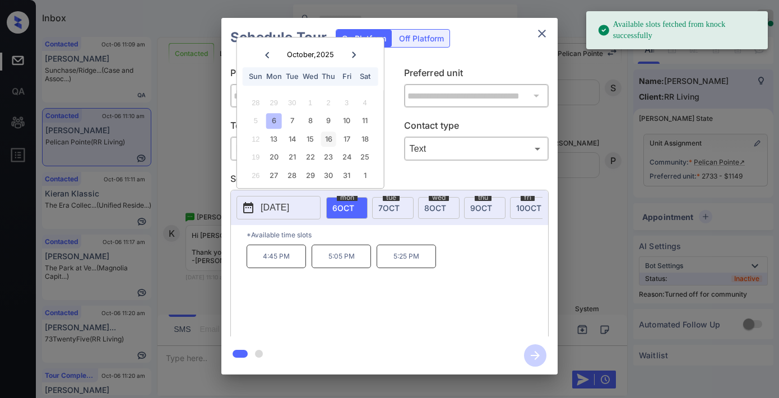
click at [331, 122] on div "9" at bounding box center [328, 121] width 15 height 15
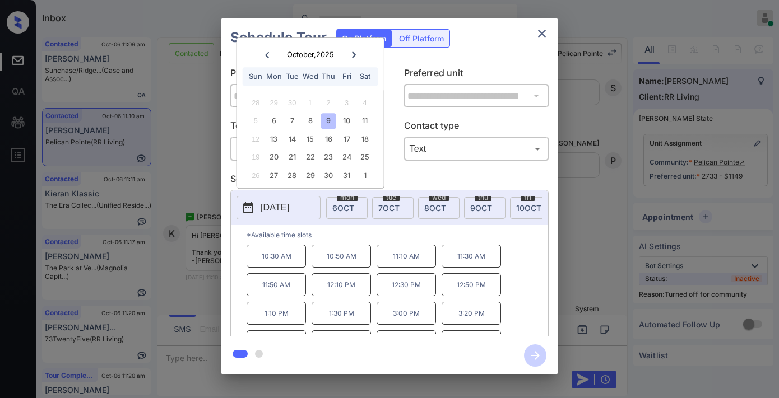
scroll to position [48, 0]
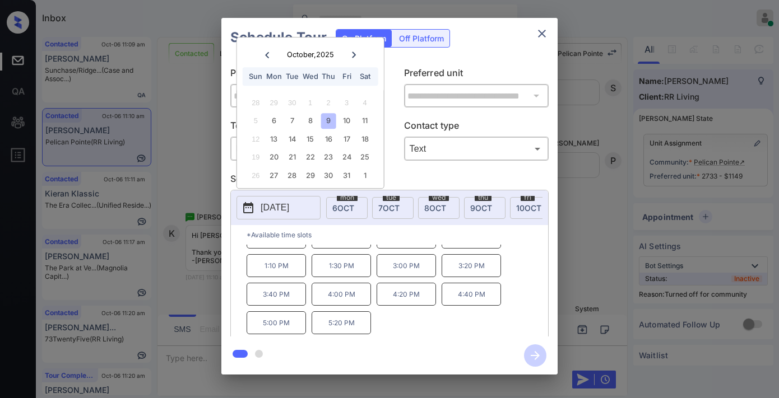
click at [399, 275] on p "3:00 PM" at bounding box center [406, 265] width 59 height 23
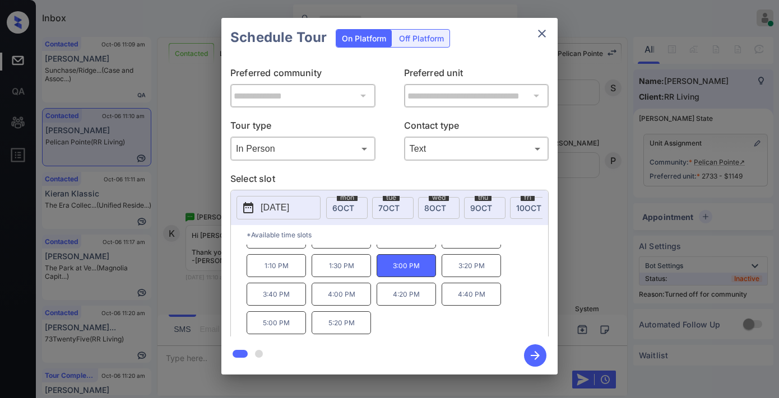
click at [531, 359] on icon "button" at bounding box center [535, 356] width 22 height 22
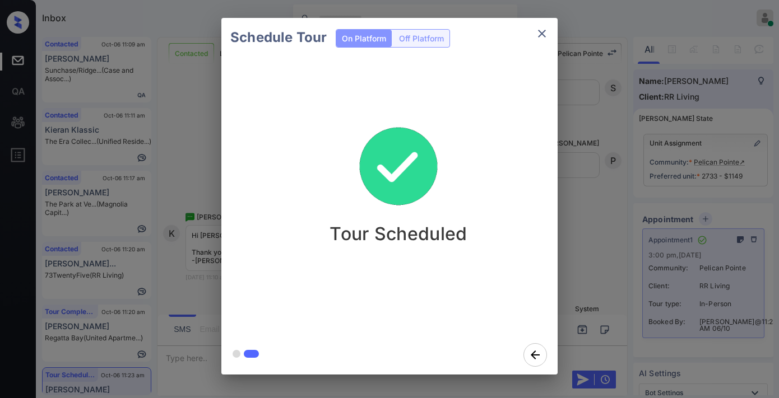
click at [448, 105] on div "Tour Scheduled" at bounding box center [398, 196] width 354 height 278
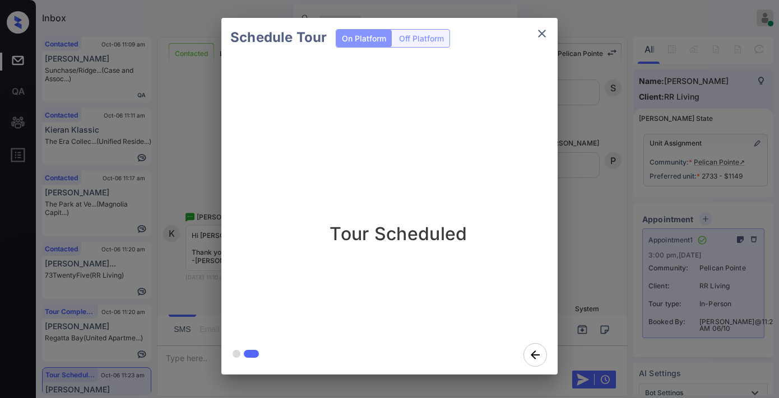
click at [544, 29] on icon "close" at bounding box center [541, 33] width 13 height 13
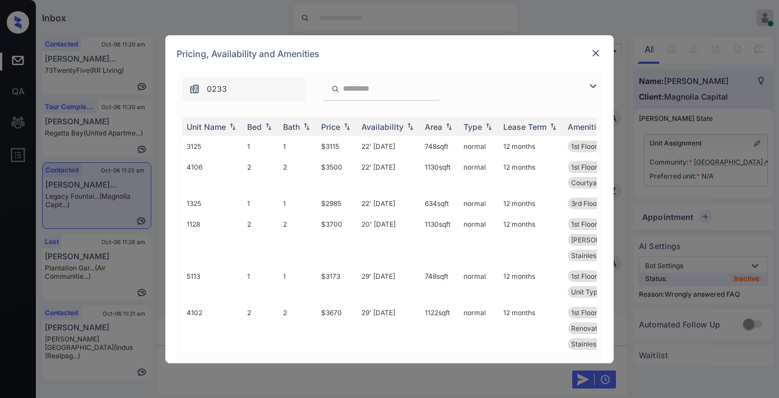
scroll to position [1431, 0]
click at [340, 131] on div "Price" at bounding box center [336, 127] width 31 height 10
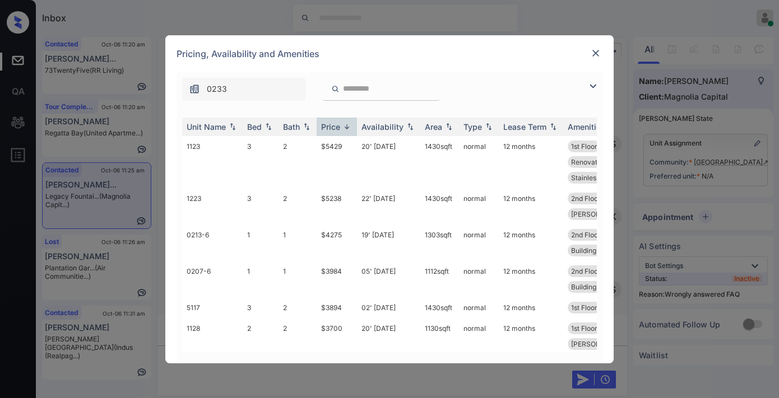
click at [340, 131] on div "Price" at bounding box center [336, 127] width 31 height 10
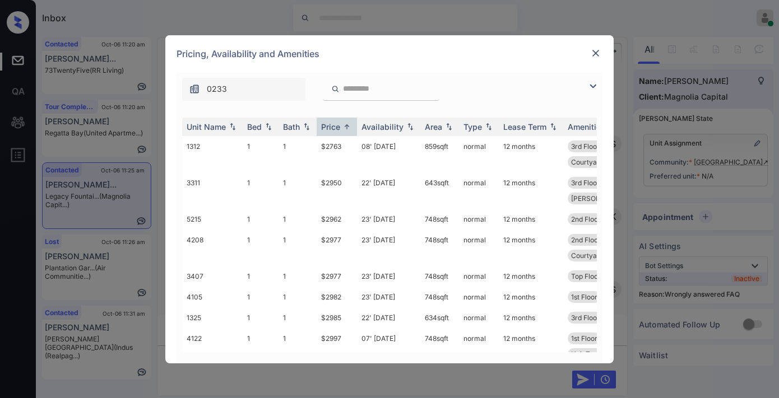
click at [374, 87] on input "search" at bounding box center [388, 89] width 92 height 10
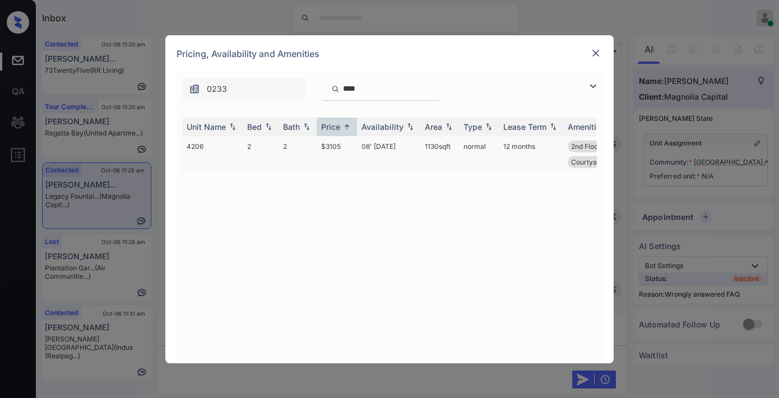
type input "****"
click at [318, 146] on td "$3105" at bounding box center [337, 154] width 40 height 36
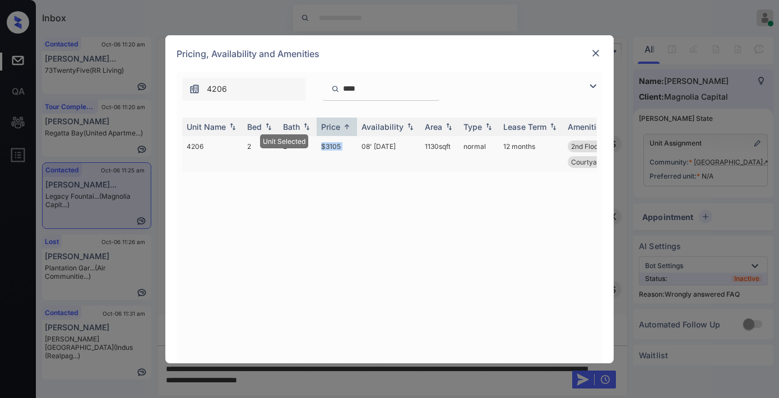
click at [319, 146] on td "$3105" at bounding box center [337, 154] width 40 height 36
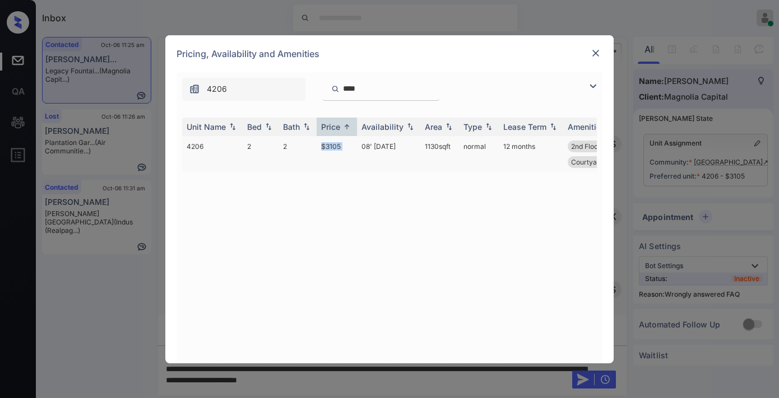
click at [334, 146] on td "$3105" at bounding box center [337, 154] width 40 height 36
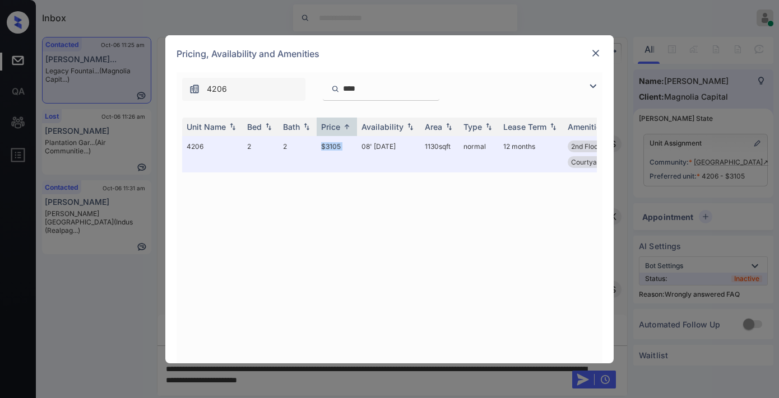
drag, startPoint x: 334, startPoint y: 146, endPoint x: 462, endPoint y: 75, distance: 145.7
click at [337, 146] on td "$3105" at bounding box center [337, 154] width 40 height 36
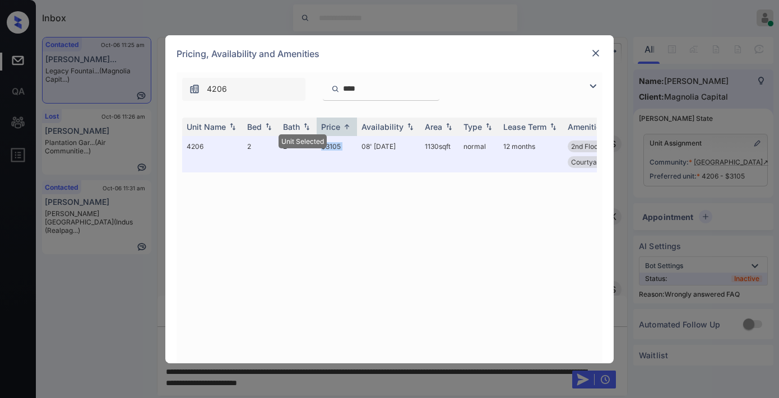
click at [597, 52] on img at bounding box center [595, 53] width 11 height 11
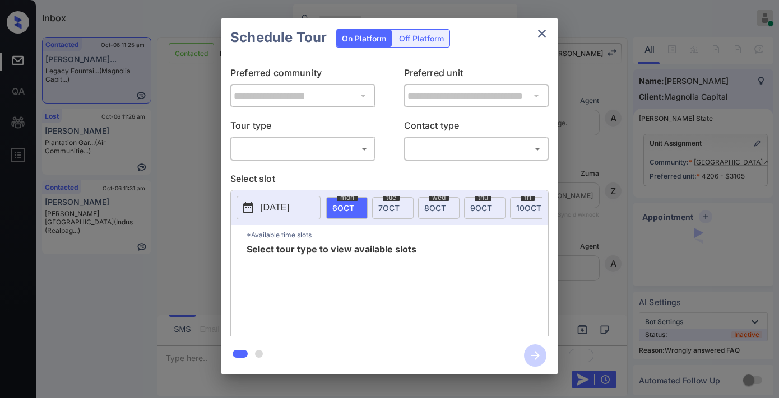
click at [342, 148] on body "Inbox [PERSON_NAME] Online Set yourself offline Set yourself on break Profile S…" at bounding box center [389, 199] width 779 height 398
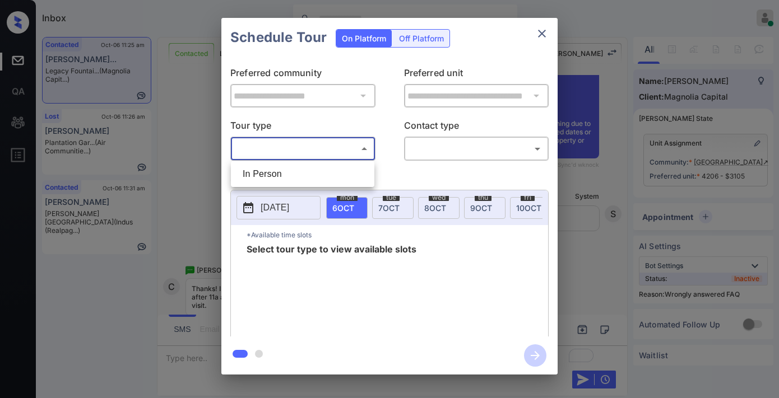
click at [319, 178] on li "In Person" at bounding box center [303, 174] width 138 height 20
type input "********"
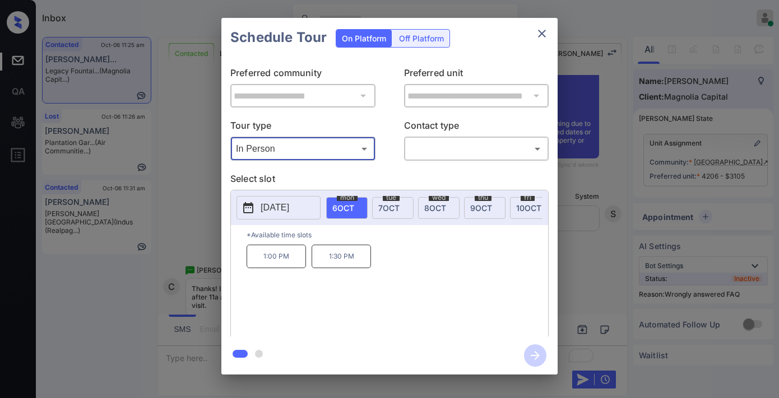
click at [283, 208] on p "[DATE]" at bounding box center [275, 207] width 29 height 13
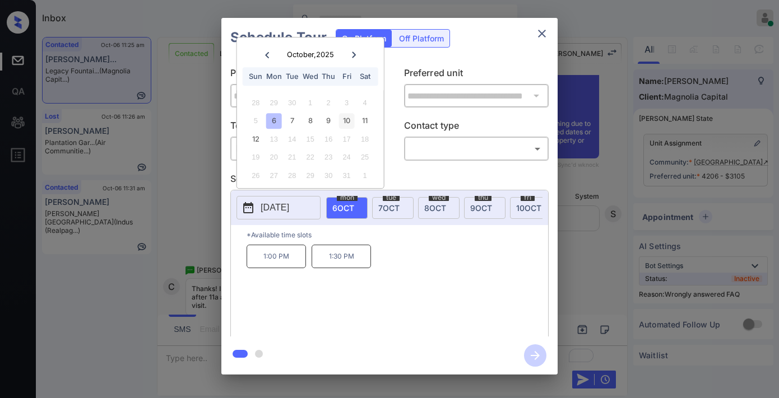
click at [345, 118] on div "10" at bounding box center [346, 121] width 15 height 15
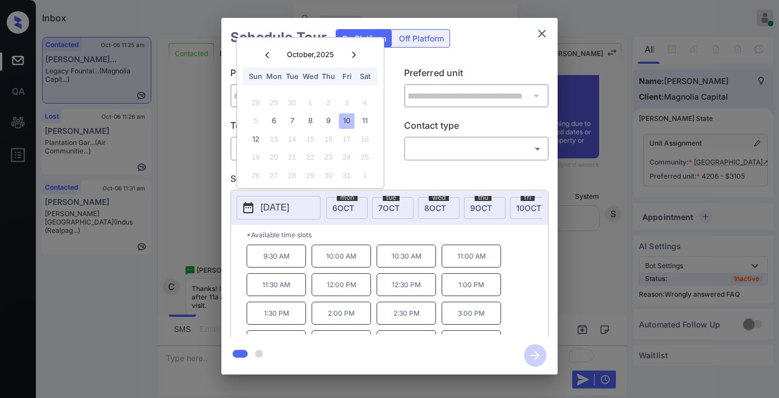
click at [478, 264] on p "11:00 AM" at bounding box center [470, 256] width 59 height 23
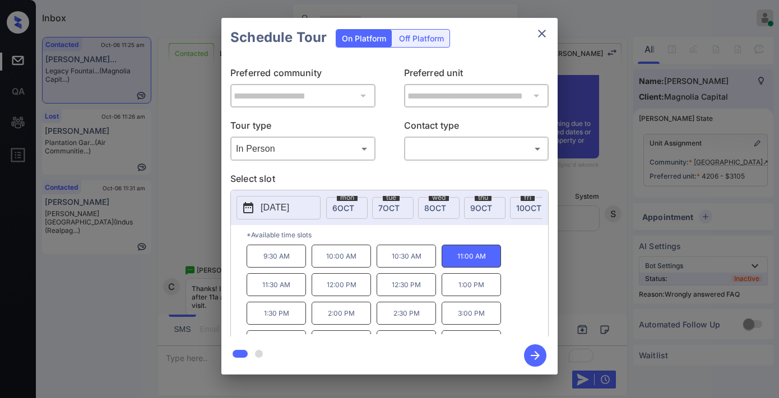
click at [287, 208] on p "2025-10-10" at bounding box center [275, 207] width 29 height 13
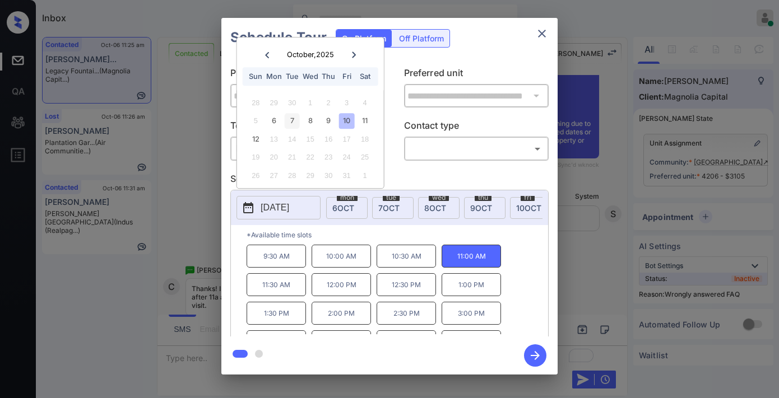
click at [296, 117] on div "7" at bounding box center [292, 121] width 15 height 15
click at [290, 291] on p "1:00 PM" at bounding box center [276, 284] width 59 height 23
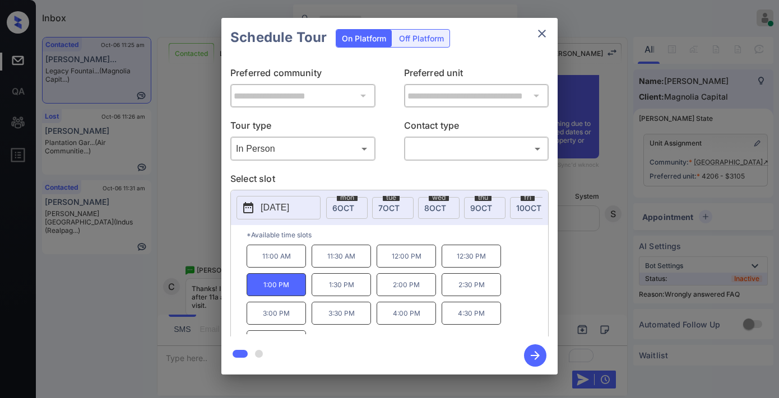
click at [532, 351] on icon "button" at bounding box center [535, 356] width 22 height 22
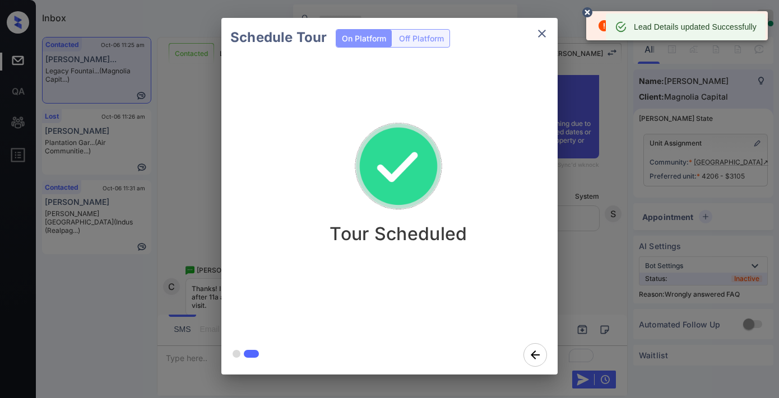
click at [461, 128] on div "Tour Scheduled" at bounding box center [398, 178] width 336 height 134
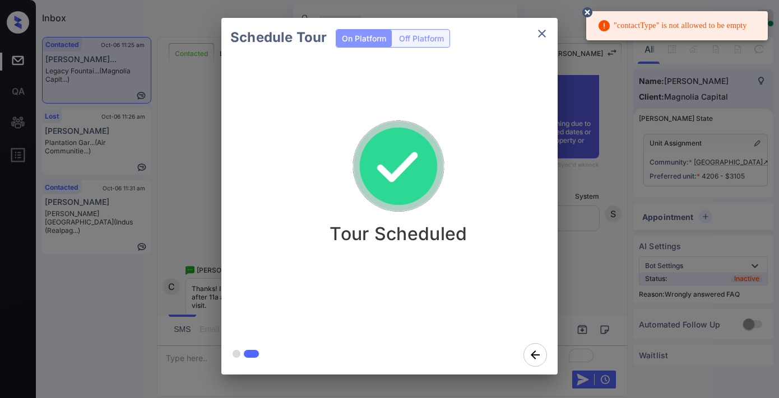
click at [587, 9] on icon at bounding box center [587, 12] width 10 height 10
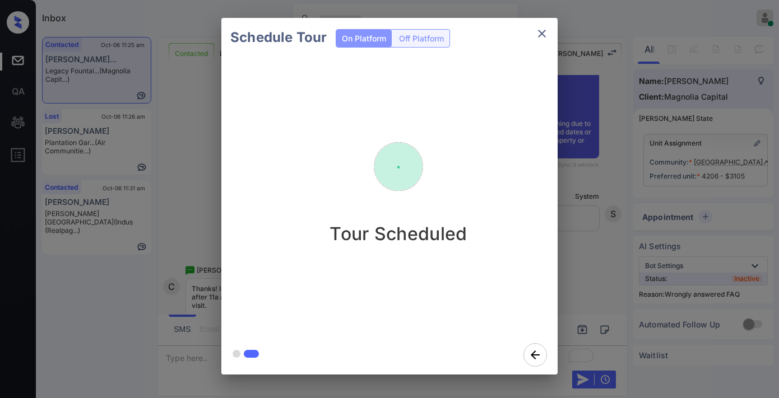
click at [537, 31] on icon "close" at bounding box center [541, 33] width 13 height 13
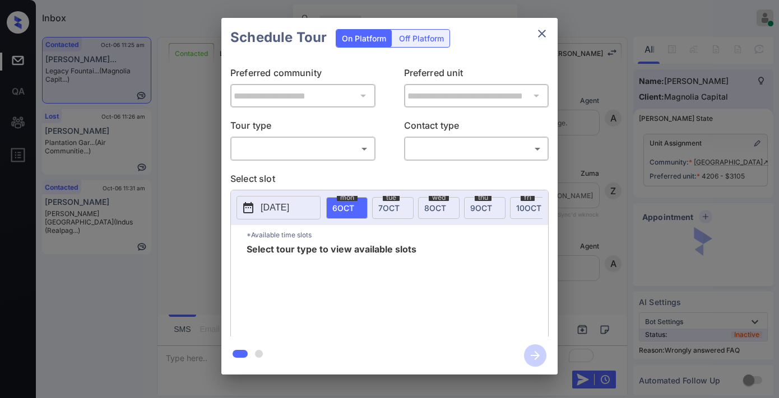
click at [332, 150] on body "Inbox [PERSON_NAME] Online Set yourself offline Set yourself on break Profile S…" at bounding box center [389, 199] width 779 height 398
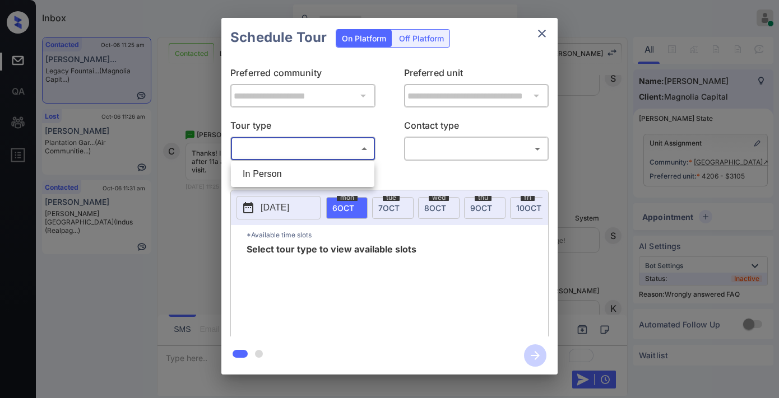
click at [328, 169] on li "In Person" at bounding box center [303, 174] width 138 height 20
type input "********"
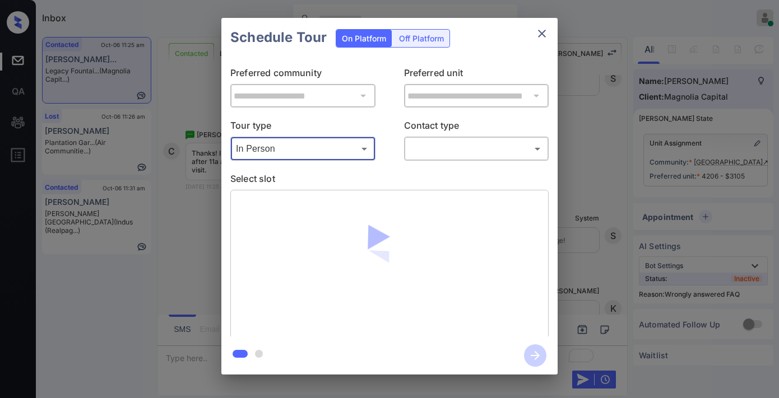
click at [451, 144] on body "Inbox [PERSON_NAME] Online Set yourself offline Set yourself on break Profile S…" at bounding box center [389, 199] width 779 height 398
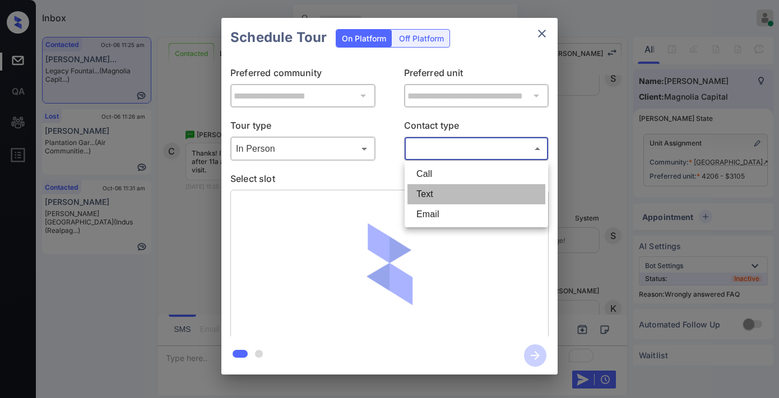
click at [448, 192] on li "Text" at bounding box center [476, 194] width 138 height 20
type input "****"
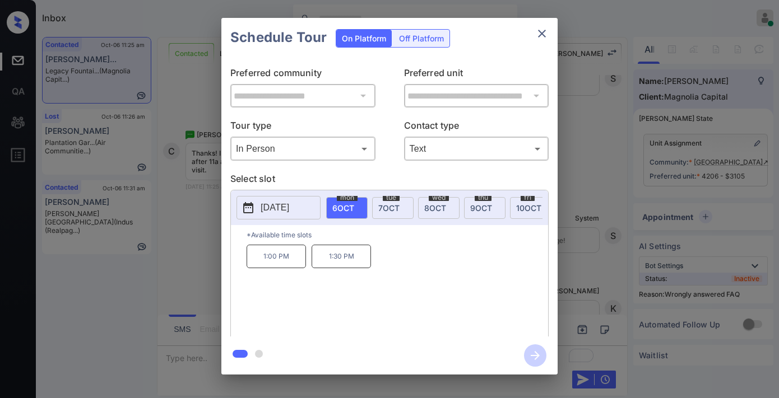
click at [387, 206] on span "[DATE]" at bounding box center [388, 208] width 21 height 10
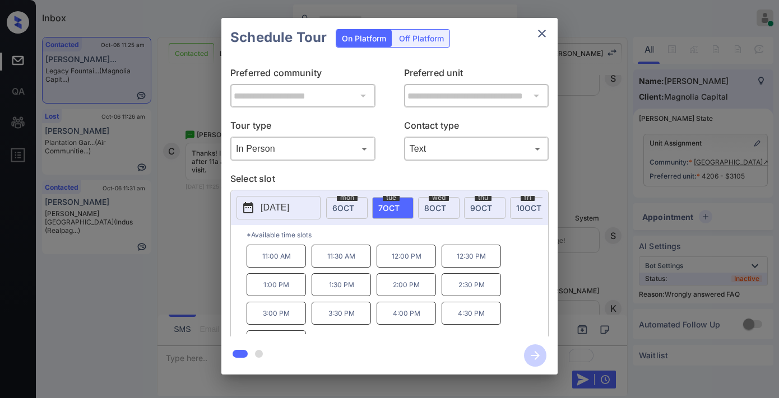
click at [348, 296] on p "1:30 PM" at bounding box center [341, 284] width 59 height 23
click at [284, 290] on p "1:00 PM" at bounding box center [276, 284] width 59 height 23
click at [535, 354] on icon "button" at bounding box center [535, 356] width 22 height 22
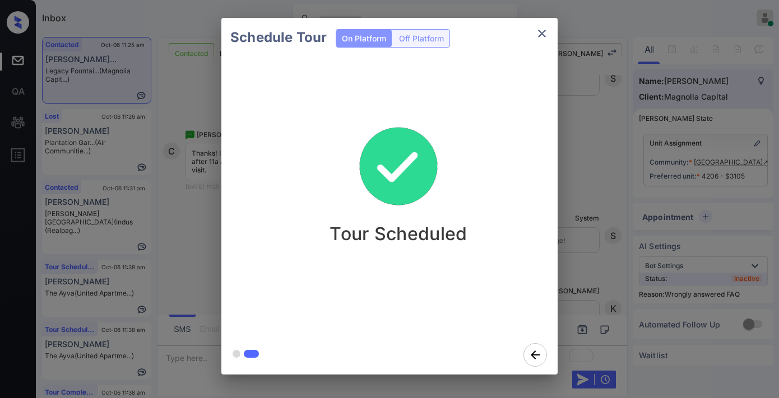
click at [464, 132] on div "Tour Scheduled" at bounding box center [398, 178] width 336 height 134
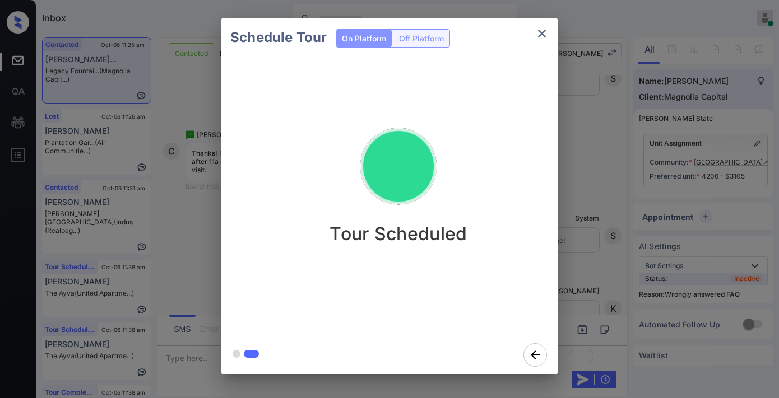
click at [596, 124] on div "Schedule Tour On Platform Off Platform Tour Scheduled" at bounding box center [389, 196] width 779 height 393
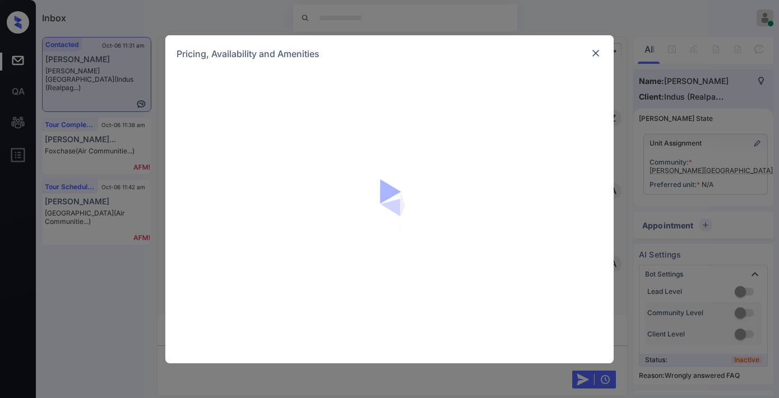
scroll to position [484, 0]
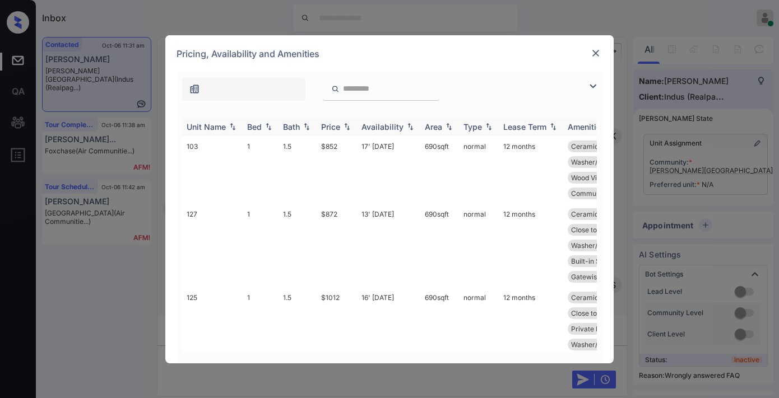
click at [336, 122] on div "Price" at bounding box center [330, 127] width 19 height 10
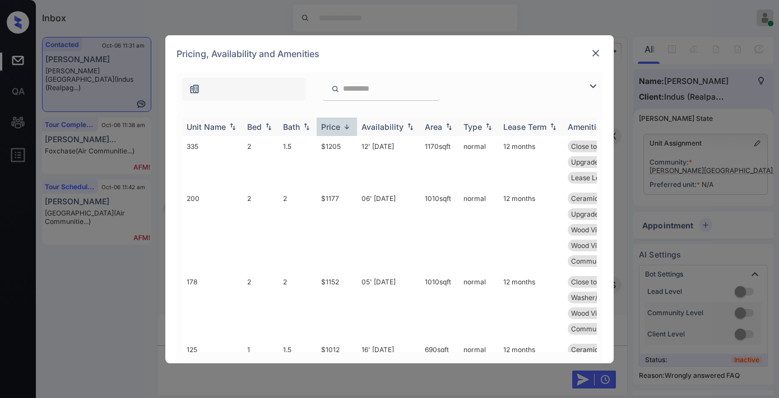
click at [336, 122] on div "Price" at bounding box center [330, 127] width 19 height 10
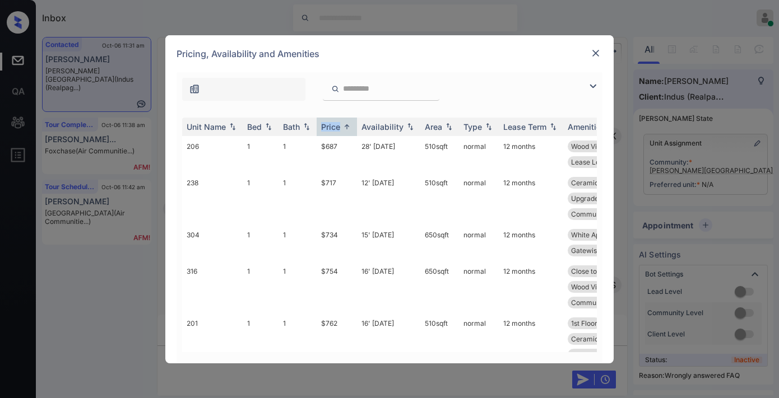
click at [592, 85] on img at bounding box center [592, 86] width 13 height 13
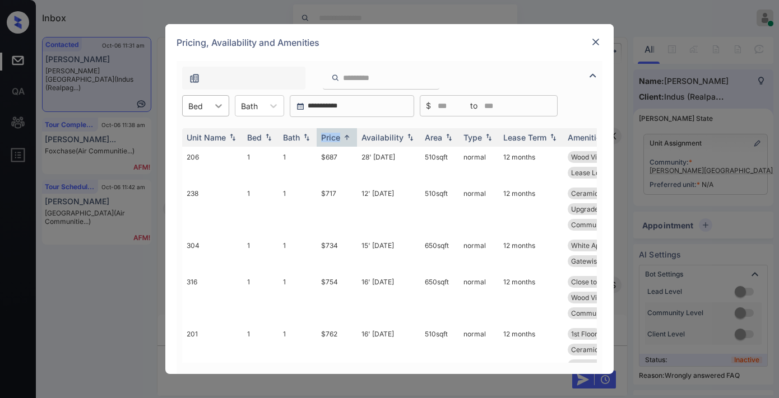
click at [211, 103] on div at bounding box center [218, 106] width 20 height 20
click at [212, 153] on div "2" at bounding box center [205, 153] width 47 height 20
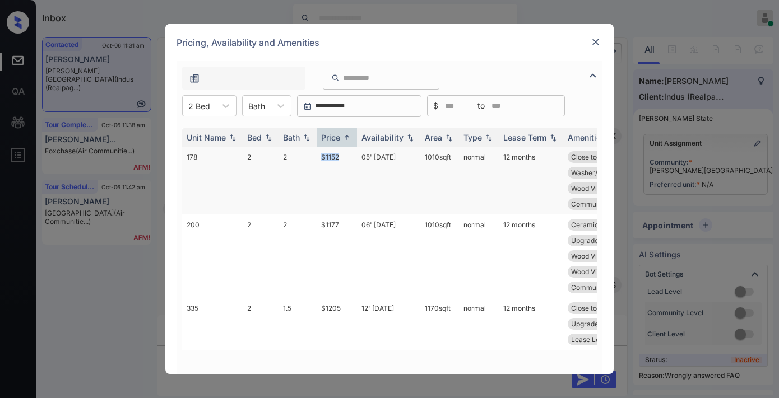
click at [305, 149] on tr "178 2 2 $1152 05' [DATE] sqft normal 12 months Close to [PERSON_NAME]... Privat…" at bounding box center [474, 181] width 585 height 68
copy tr "$1152"
click at [452, 150] on td "1010 sqft" at bounding box center [439, 181] width 39 height 68
click at [449, 157] on td "1010 sqft" at bounding box center [439, 181] width 39 height 68
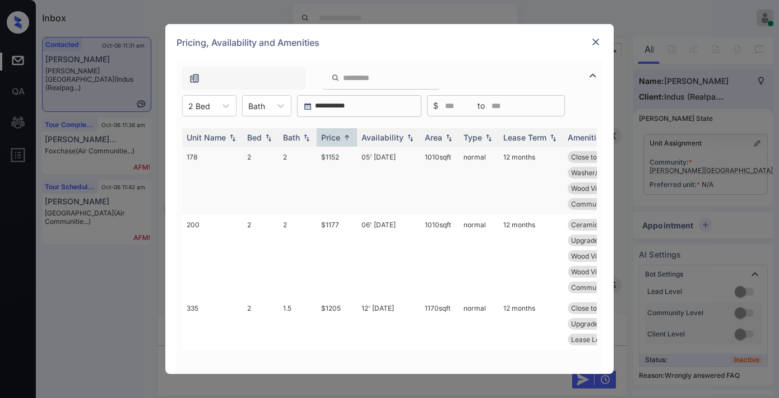
click at [449, 157] on td "1010 sqft" at bounding box center [439, 181] width 39 height 68
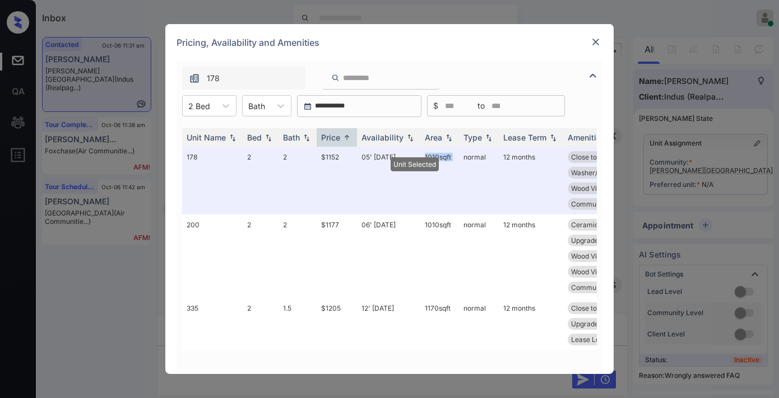
click at [596, 44] on img at bounding box center [595, 41] width 11 height 11
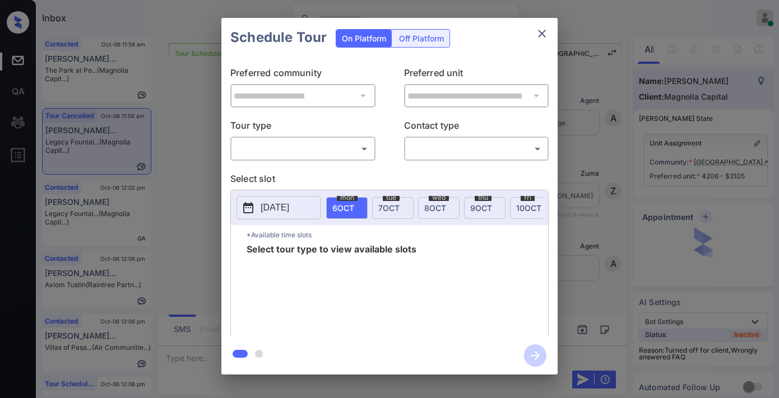
scroll to position [2768, 0]
click at [315, 134] on p "Tour type" at bounding box center [302, 128] width 145 height 18
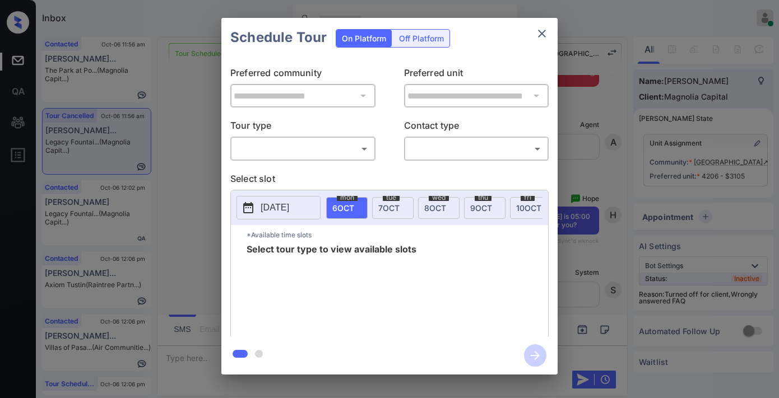
click at [323, 149] on body "Inbox [PERSON_NAME] Online Set yourself offline Set yourself on break Profile S…" at bounding box center [389, 199] width 779 height 398
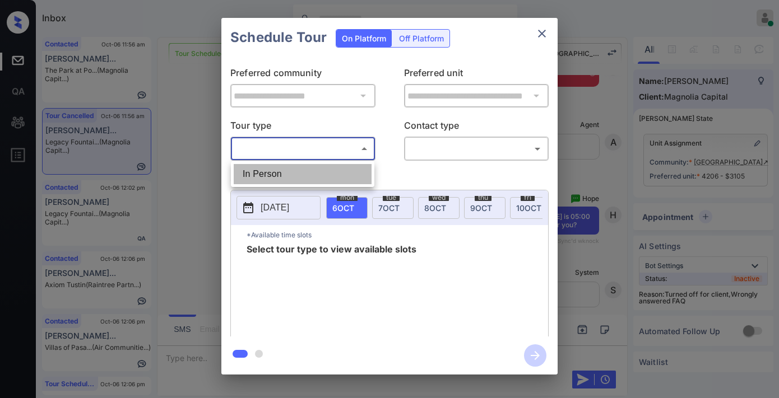
click at [309, 171] on li "In Person" at bounding box center [303, 174] width 138 height 20
type input "********"
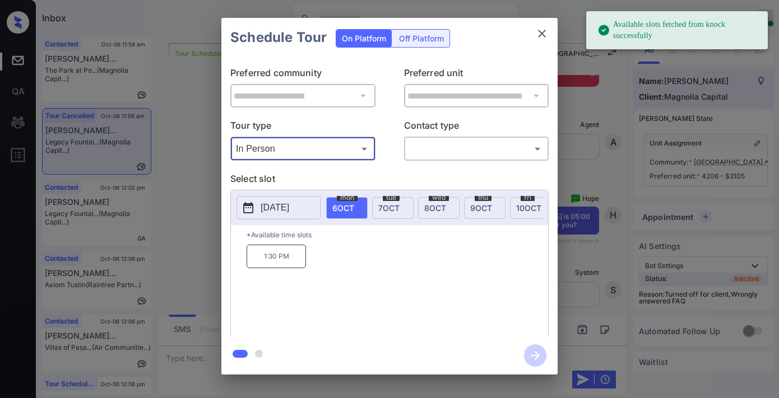
click at [286, 198] on button "[DATE]" at bounding box center [278, 208] width 84 height 24
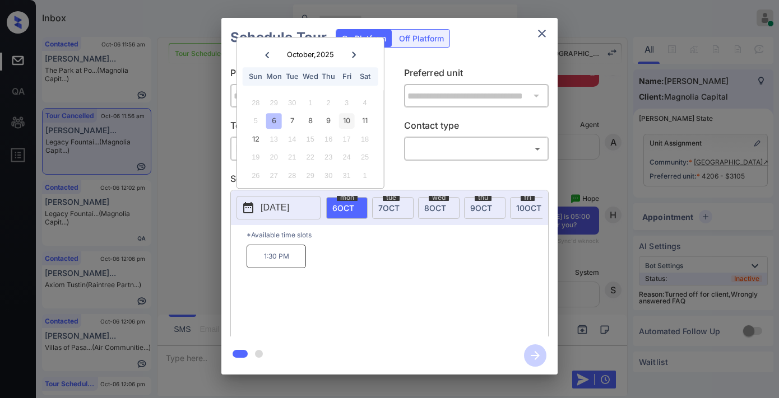
click at [343, 117] on div "10" at bounding box center [346, 121] width 15 height 15
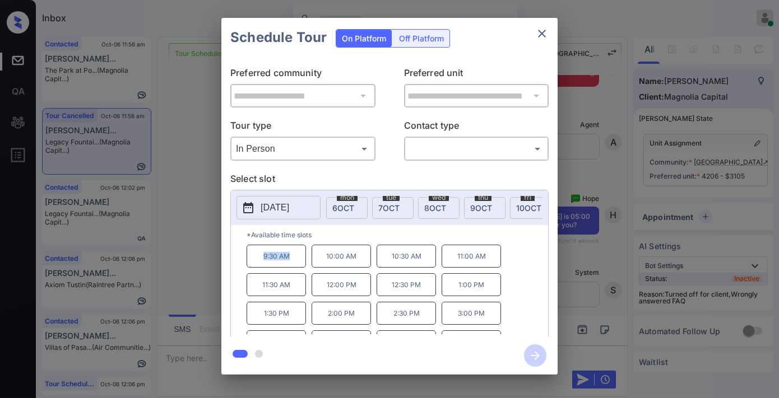
drag, startPoint x: 297, startPoint y: 262, endPoint x: 254, endPoint y: 262, distance: 43.1
click at [254, 262] on p "9:30 AM" at bounding box center [276, 256] width 59 height 23
copy p "9:30 AM"
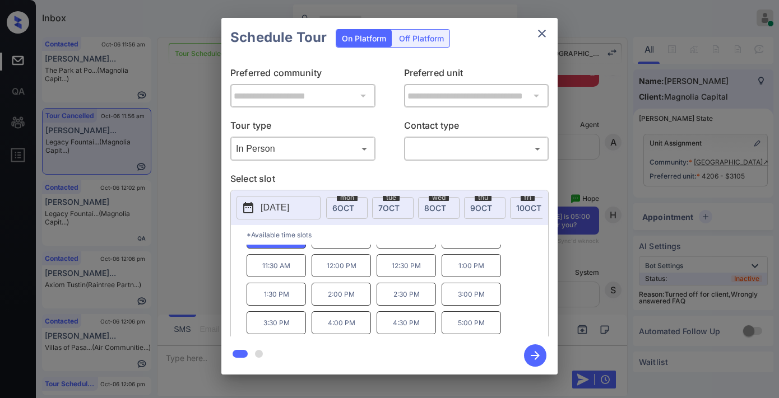
click at [538, 30] on icon "close" at bounding box center [541, 33] width 13 height 13
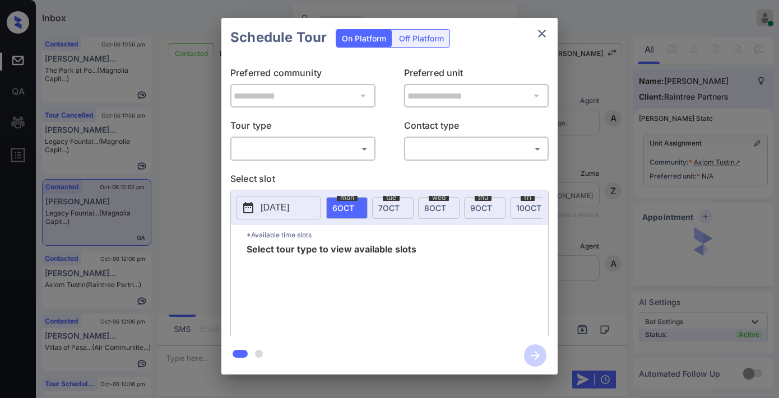
scroll to position [1113, 0]
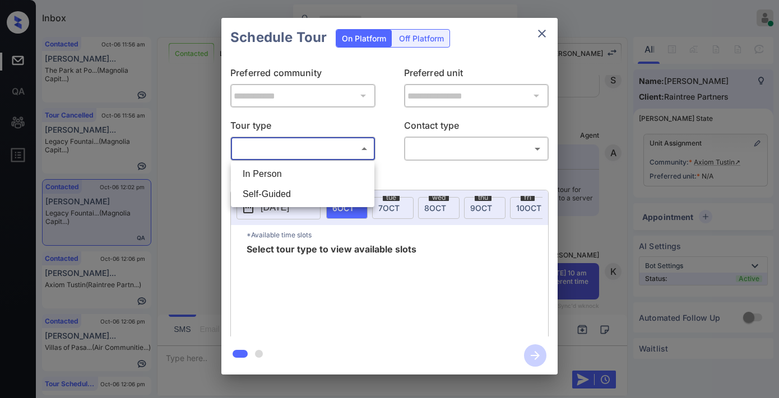
click at [320, 150] on body "Inbox Samantha Soliven Online Set yourself offline Set yourself on break Profil…" at bounding box center [389, 199] width 779 height 398
click at [550, 34] on div at bounding box center [389, 199] width 779 height 398
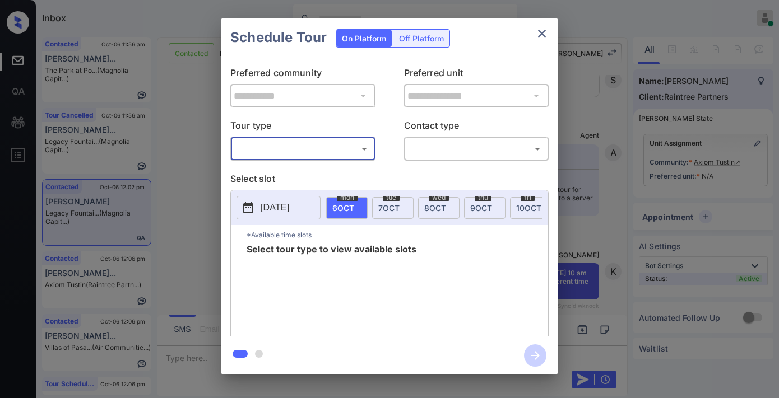
click at [541, 34] on icon "close" at bounding box center [542, 34] width 8 height 8
